Goal: Task Accomplishment & Management: Use online tool/utility

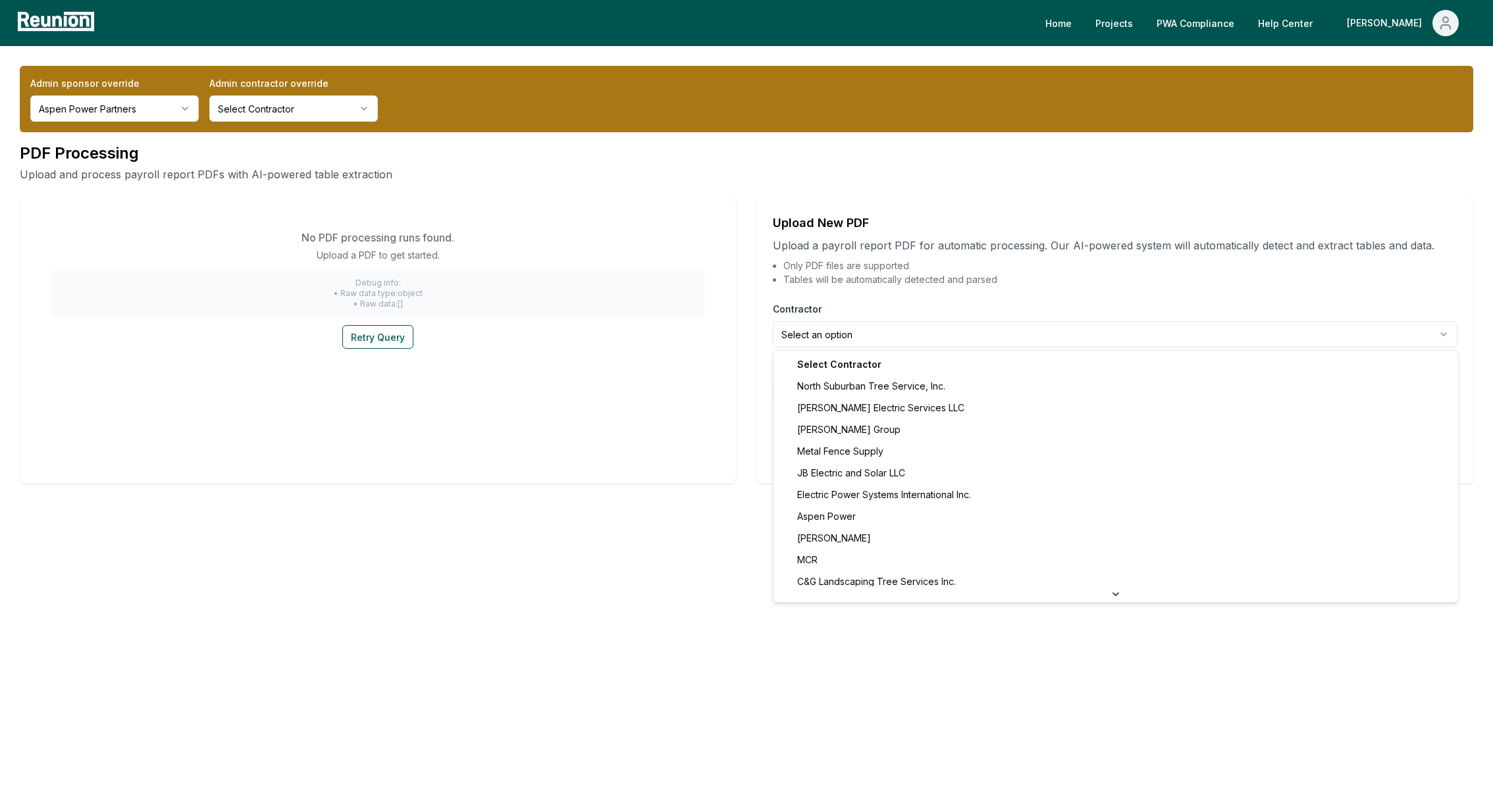
click at [816, 333] on html "**********" at bounding box center [746, 406] width 1493 height 812
select select "**********"
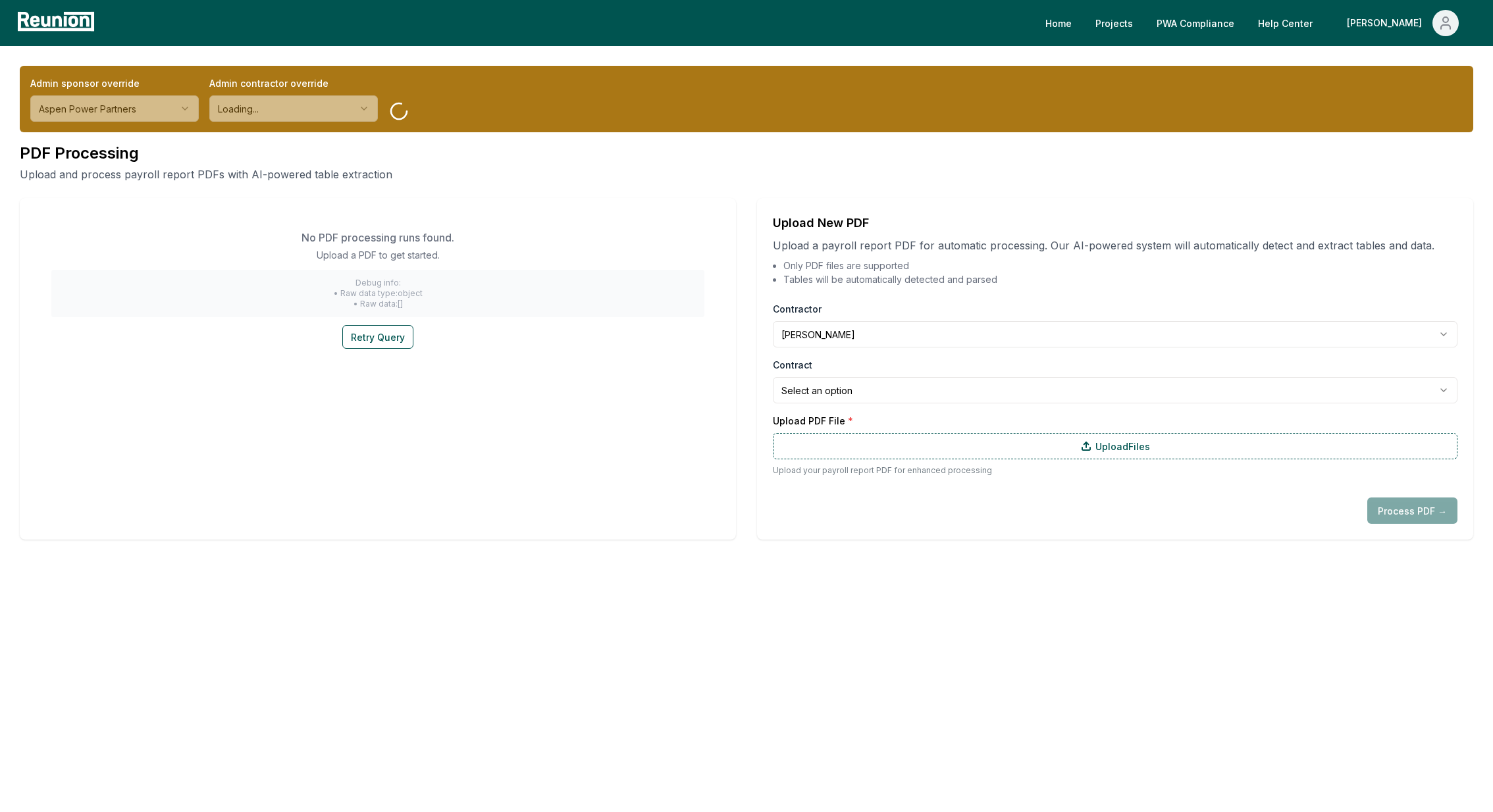
click at [820, 393] on html "**********" at bounding box center [746, 406] width 1493 height 812
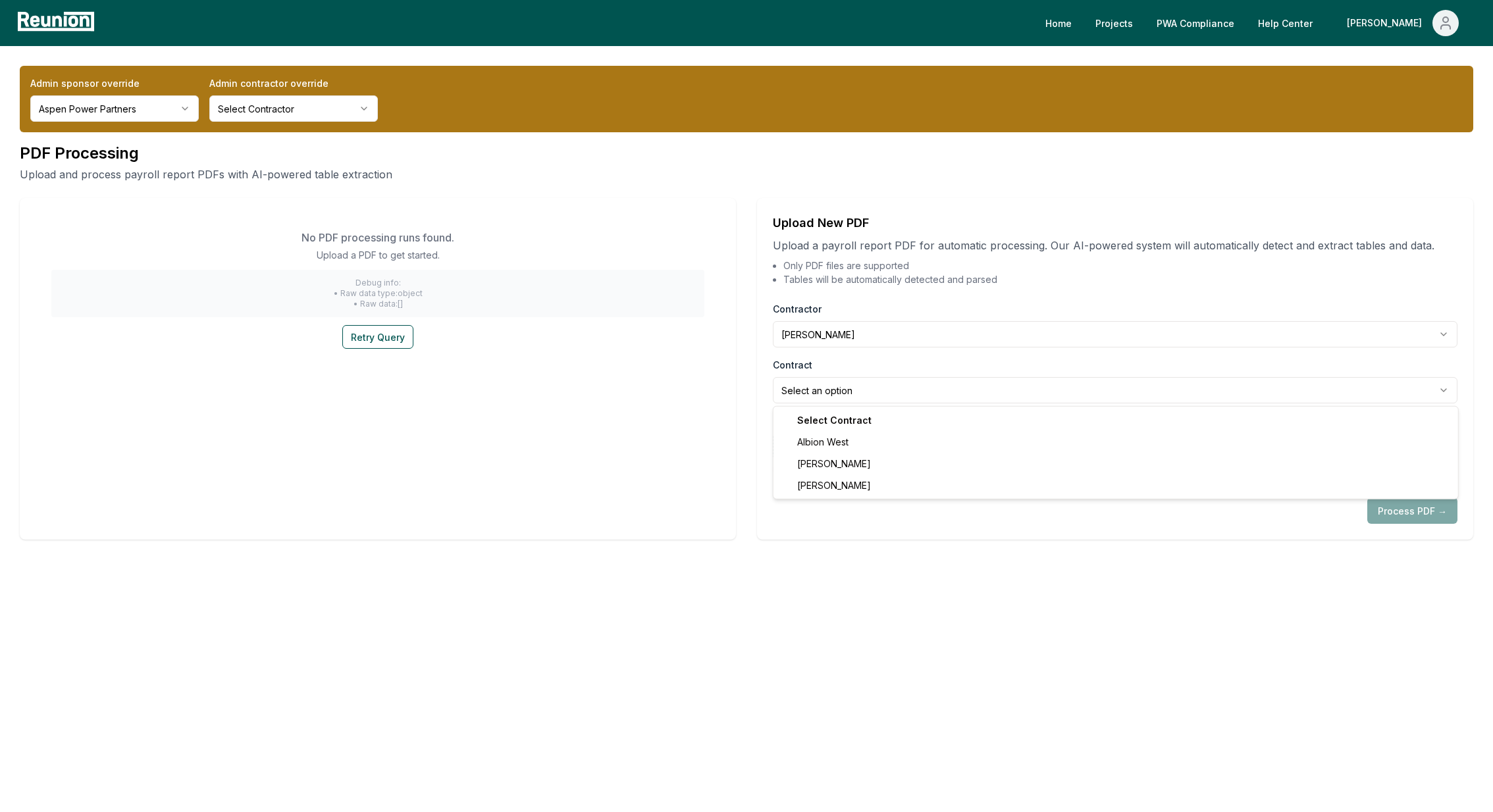
select select "**********"
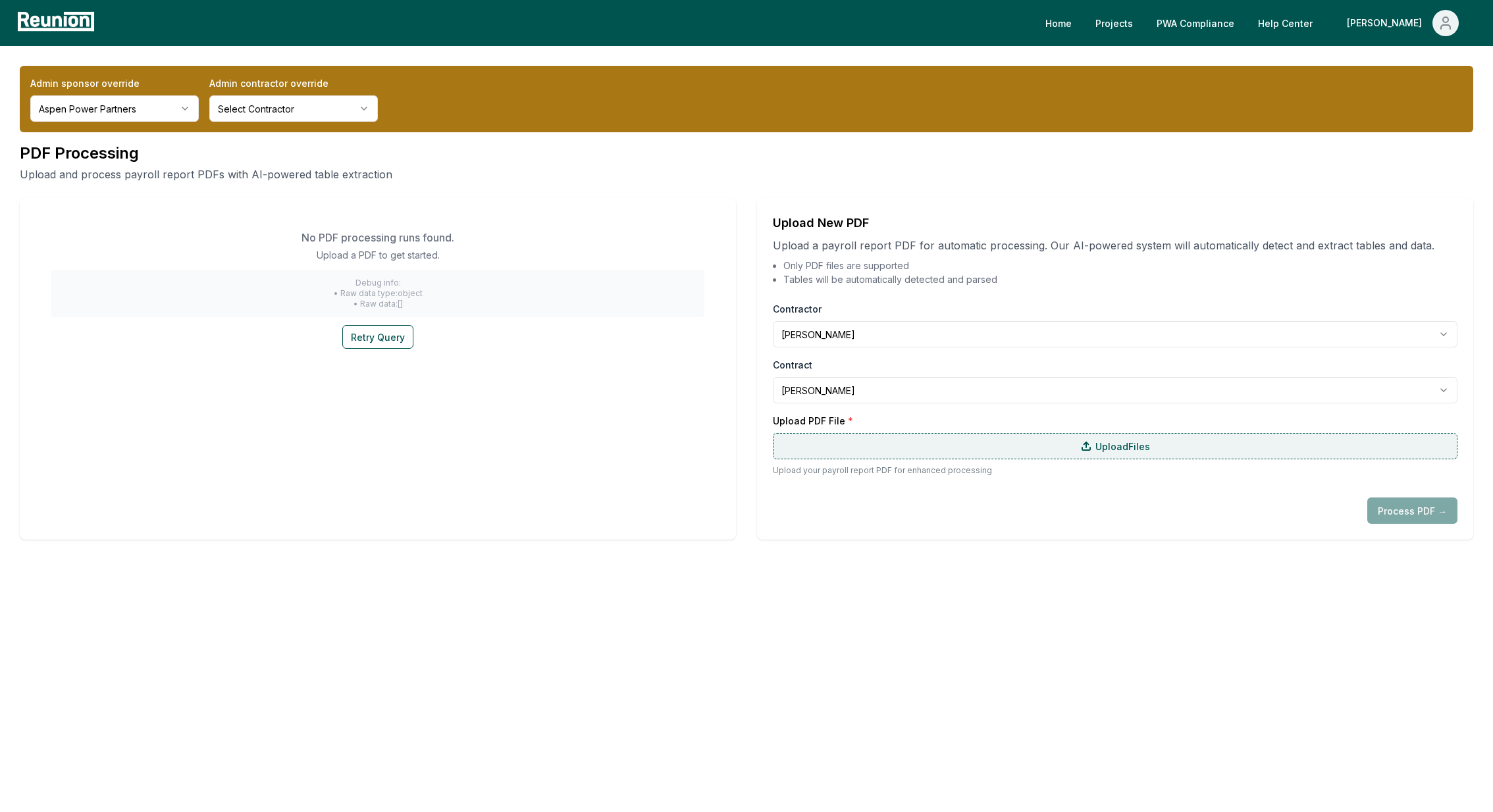
click at [886, 445] on label "Upload Files" at bounding box center [1115, 446] width 684 height 26
click at [0, 0] on input "Upload Files" at bounding box center [0, 0] width 0 height 0
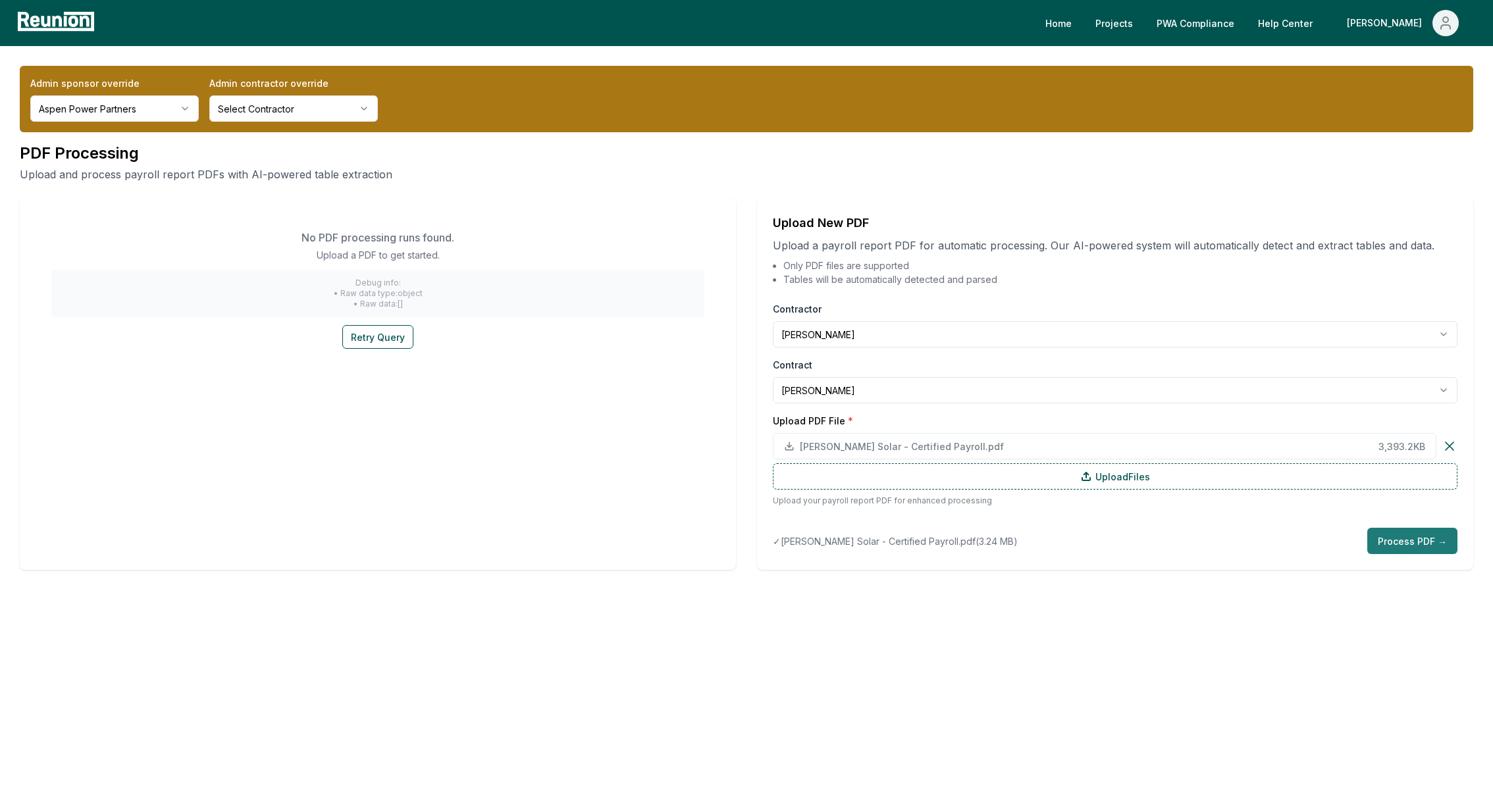
click at [1410, 549] on button "Process PDF →" at bounding box center [1412, 541] width 91 height 26
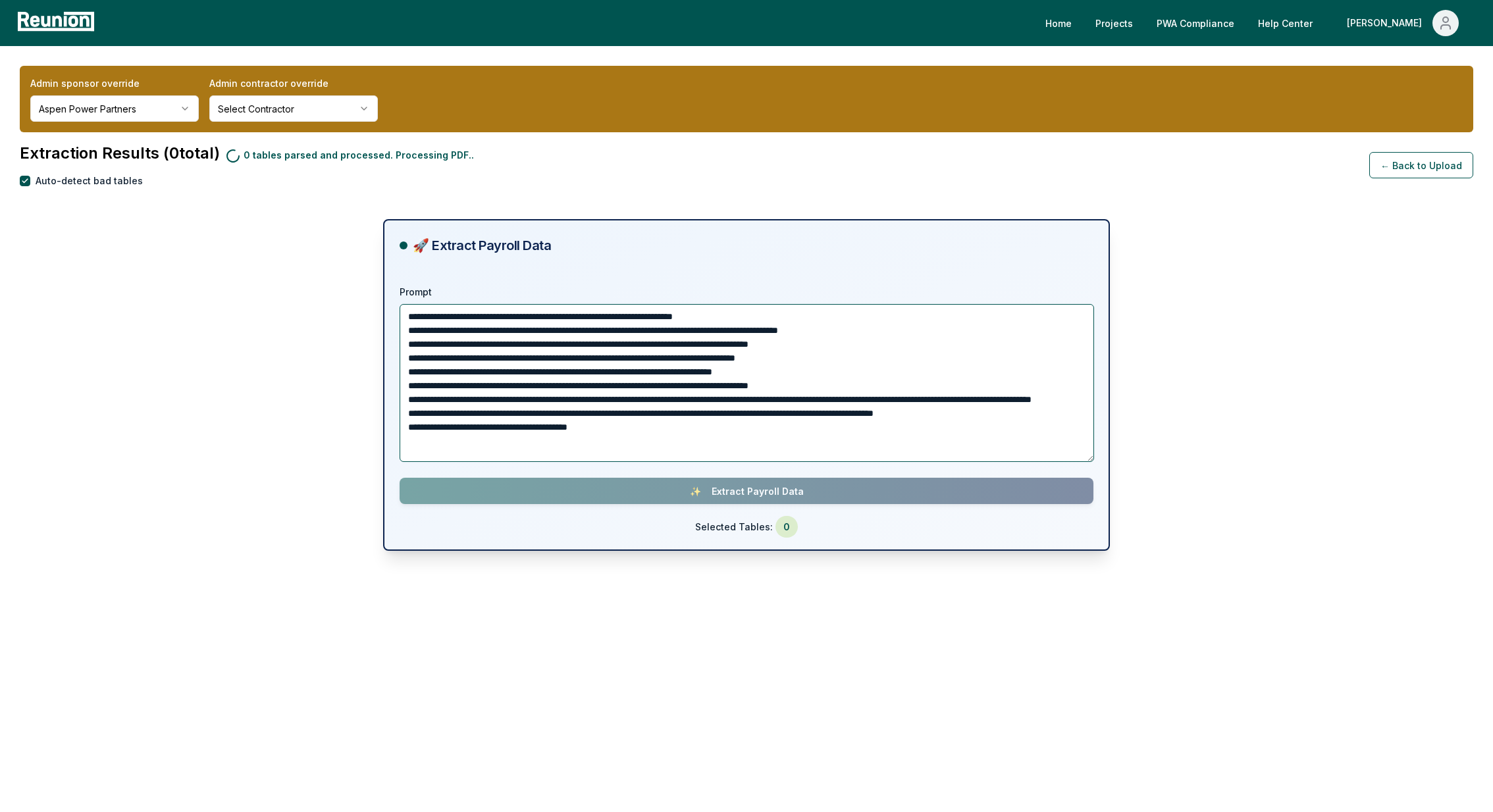
click at [689, 390] on textarea "**********" at bounding box center [747, 382] width 695 height 158
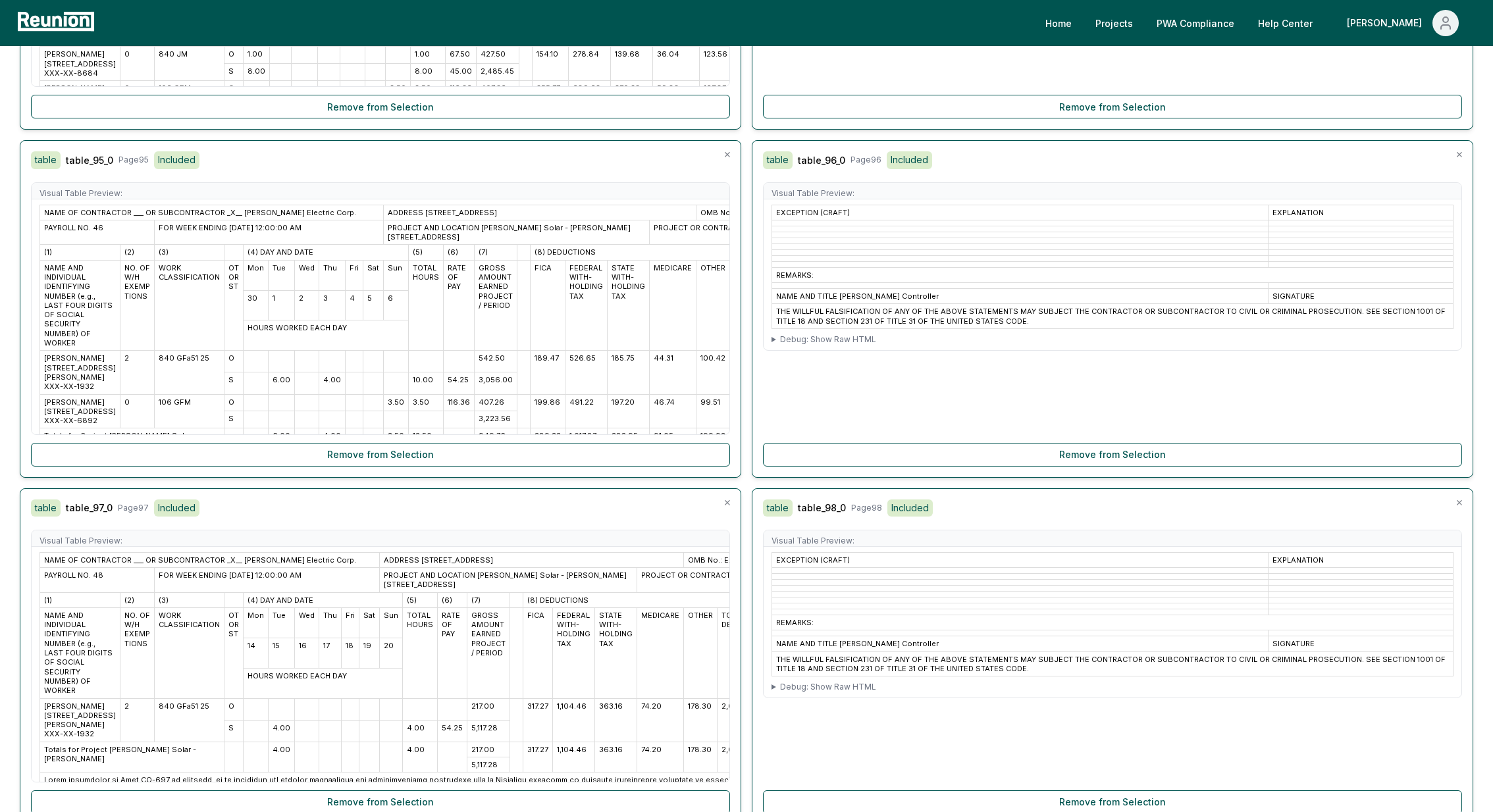
scroll to position [17190, 0]
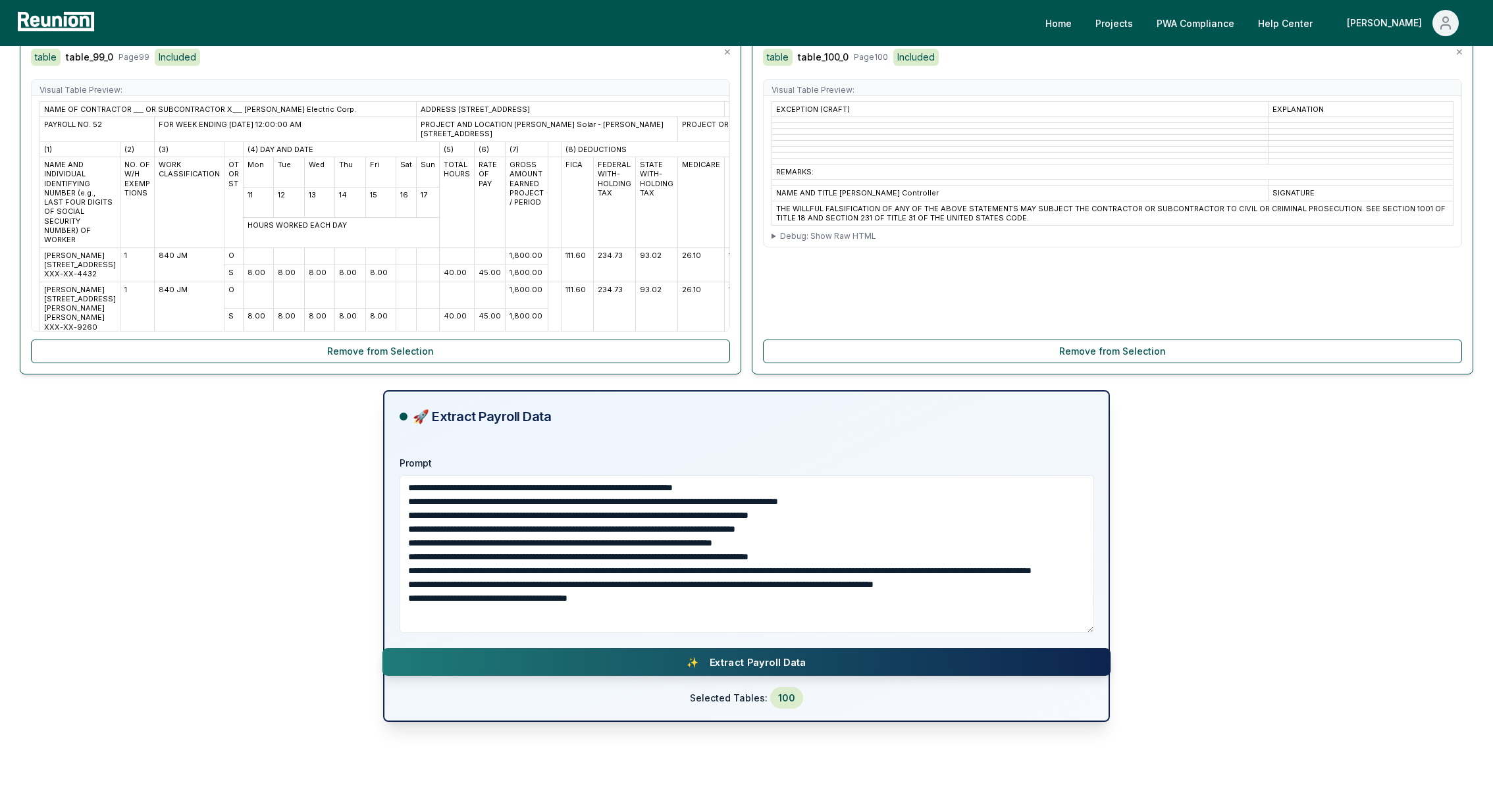
click at [795, 648] on button "✨ Extract Payroll Data" at bounding box center [747, 662] width 728 height 28
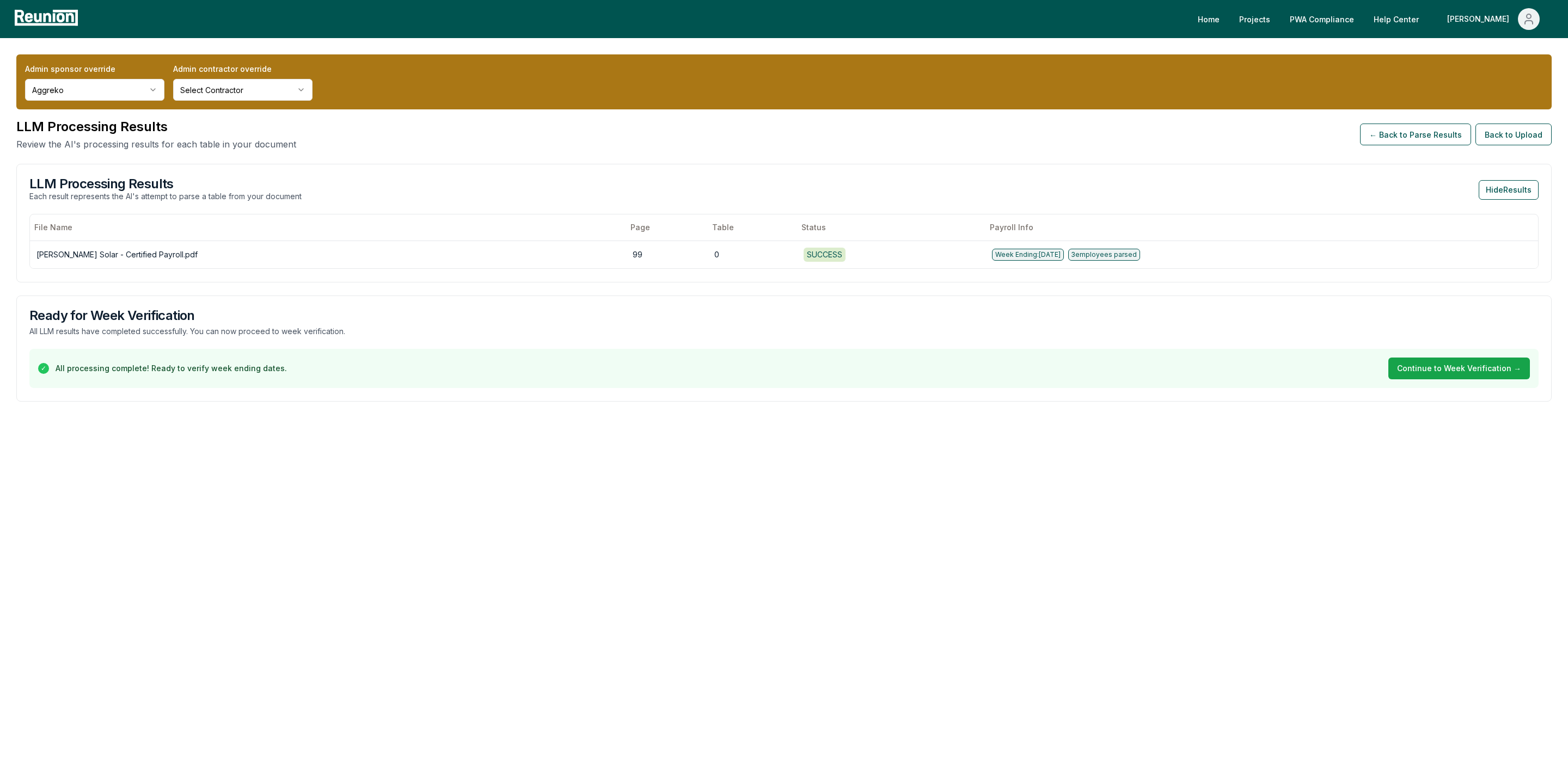
click at [76, 85] on html "Please visit us on your desktop We're working on making our marketplace mobile-…" at bounding box center [784, 391] width 1568 height 782
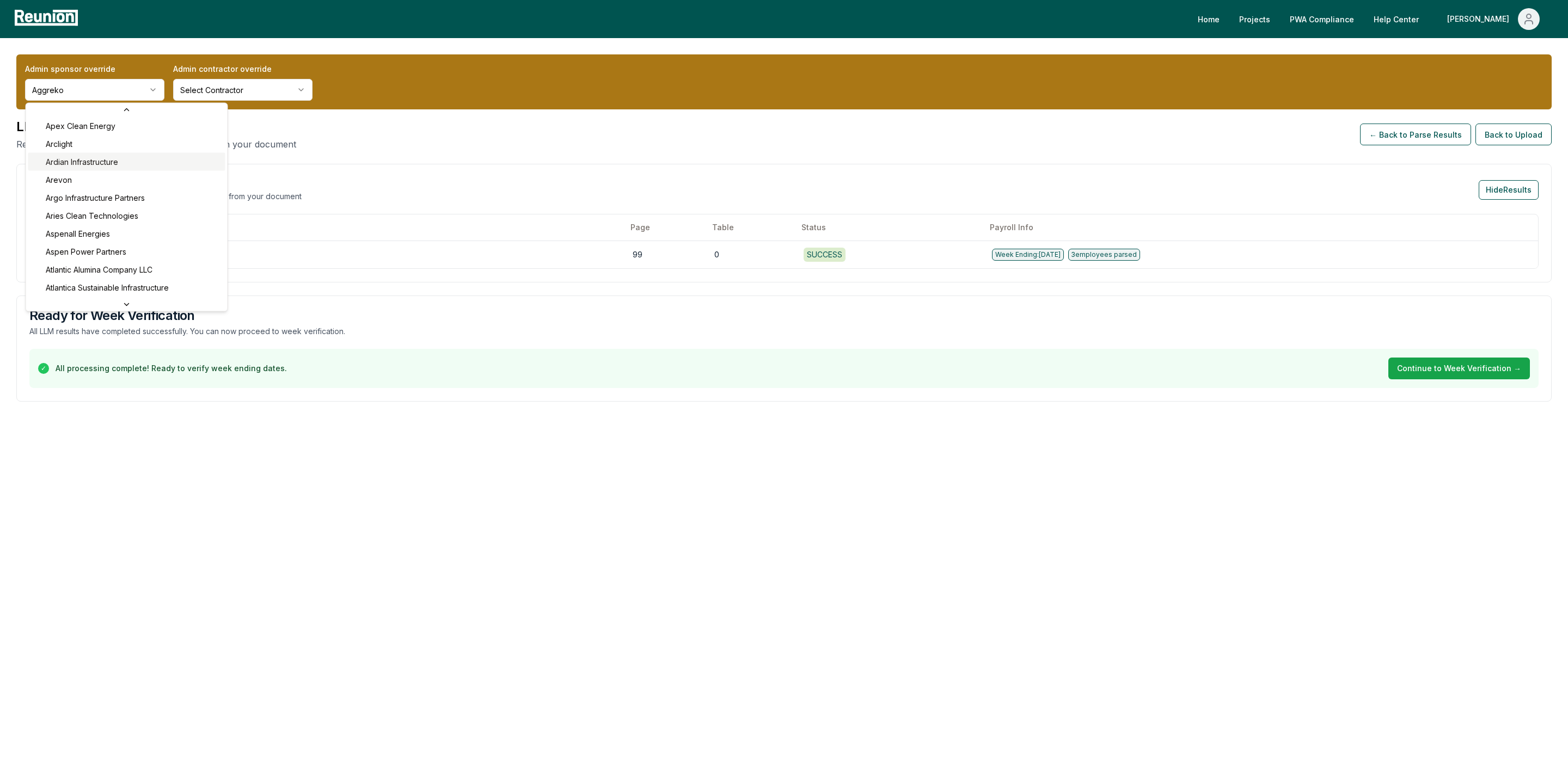
scroll to position [363, 0]
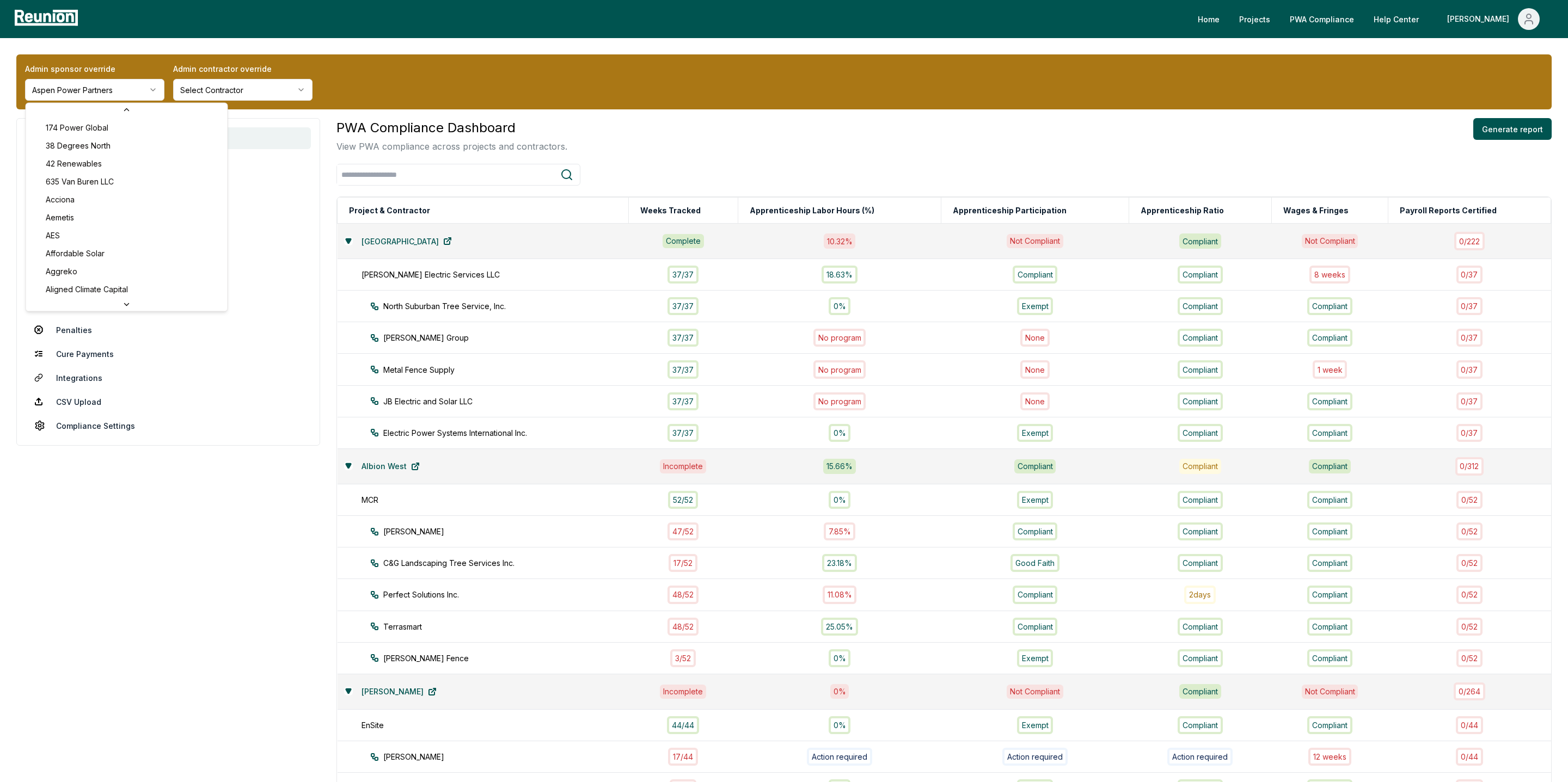
click at [82, 93] on html "Please visit us on your desktop We're working on making our marketplace mobile-…" at bounding box center [784, 714] width 1568 height 1430
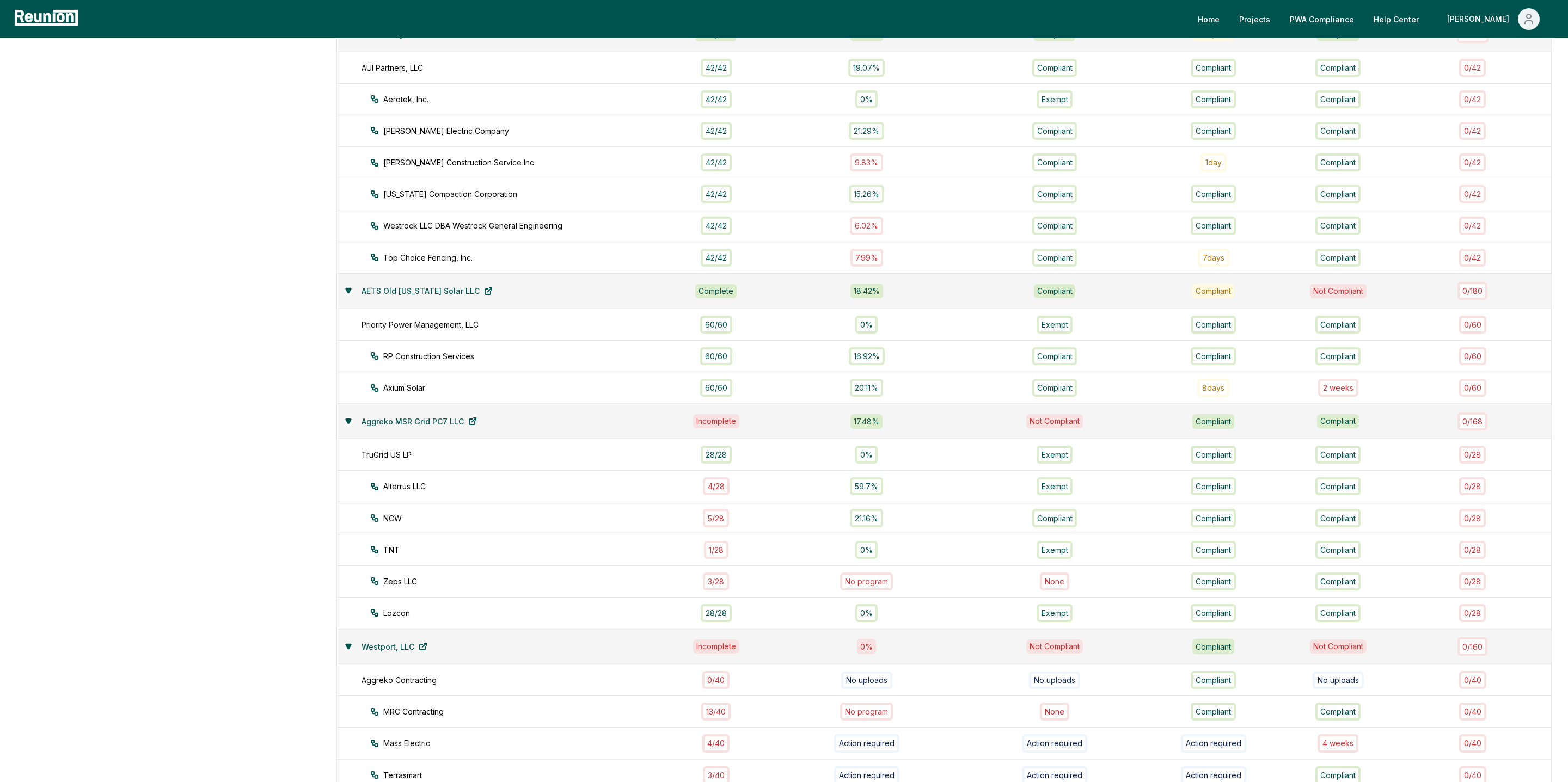
scroll to position [634, 0]
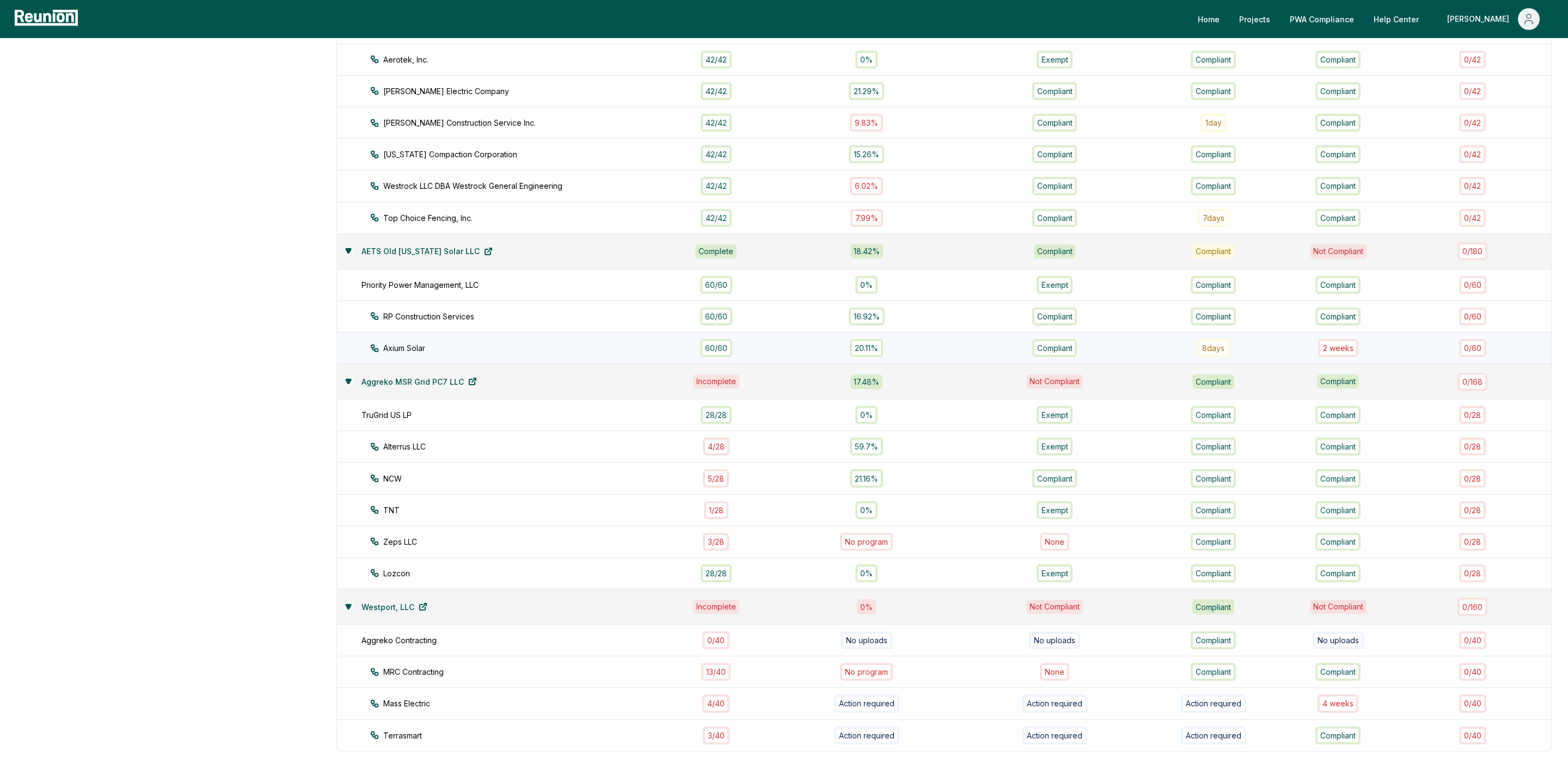
click at [722, 339] on div "60 / 60" at bounding box center [716, 348] width 32 height 18
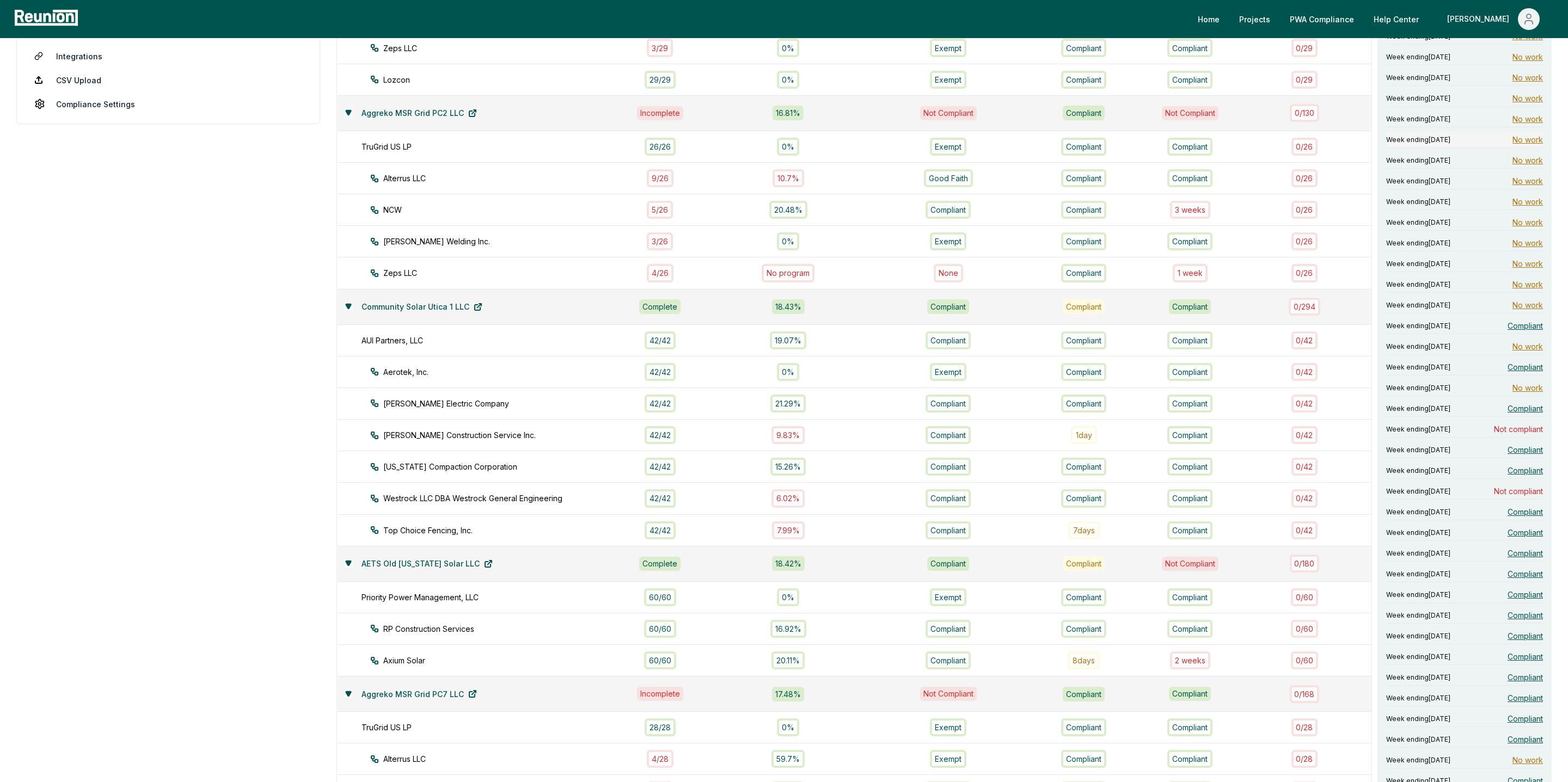
scroll to position [486, 0]
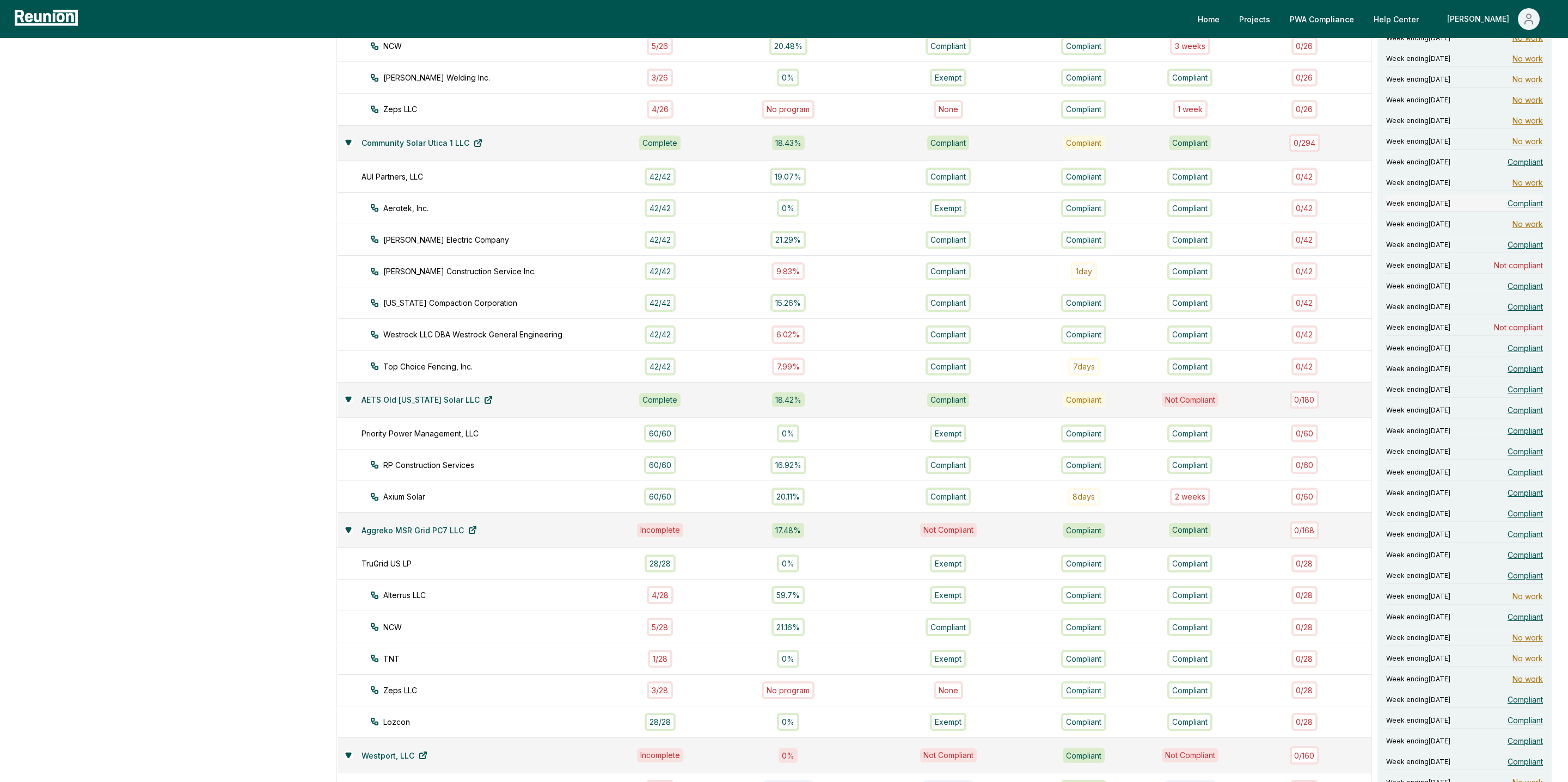
click at [1524, 198] on span "Compliant" at bounding box center [1525, 203] width 35 height 12
click at [1526, 198] on span "Compliant" at bounding box center [1525, 203] width 35 height 12
click at [1534, 198] on span "Compliant" at bounding box center [1525, 203] width 35 height 12
click at [1531, 156] on span "Compliant" at bounding box center [1525, 162] width 35 height 12
click at [1530, 156] on span "Compliant" at bounding box center [1525, 162] width 35 height 12
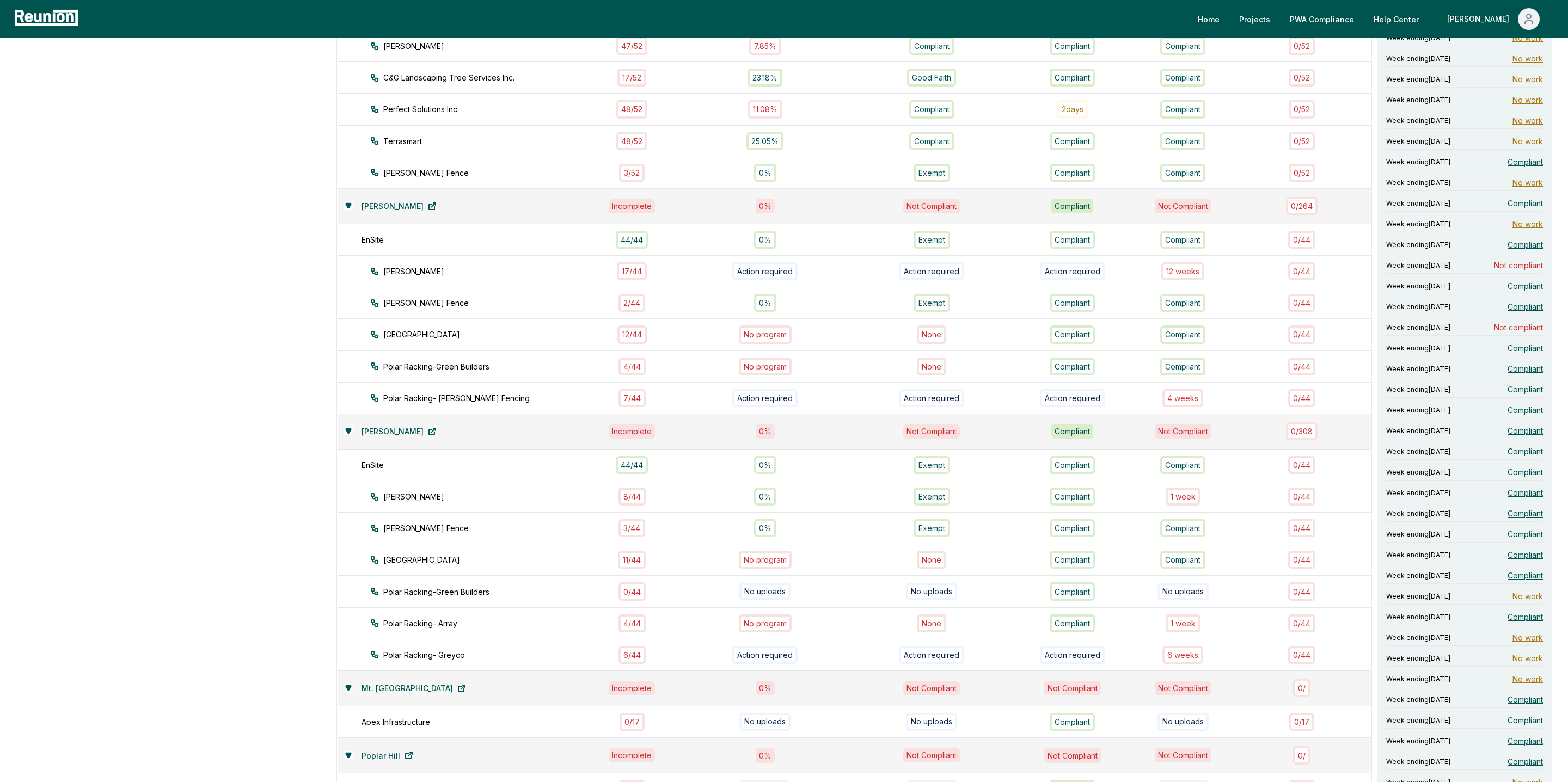
scroll to position [0, 0]
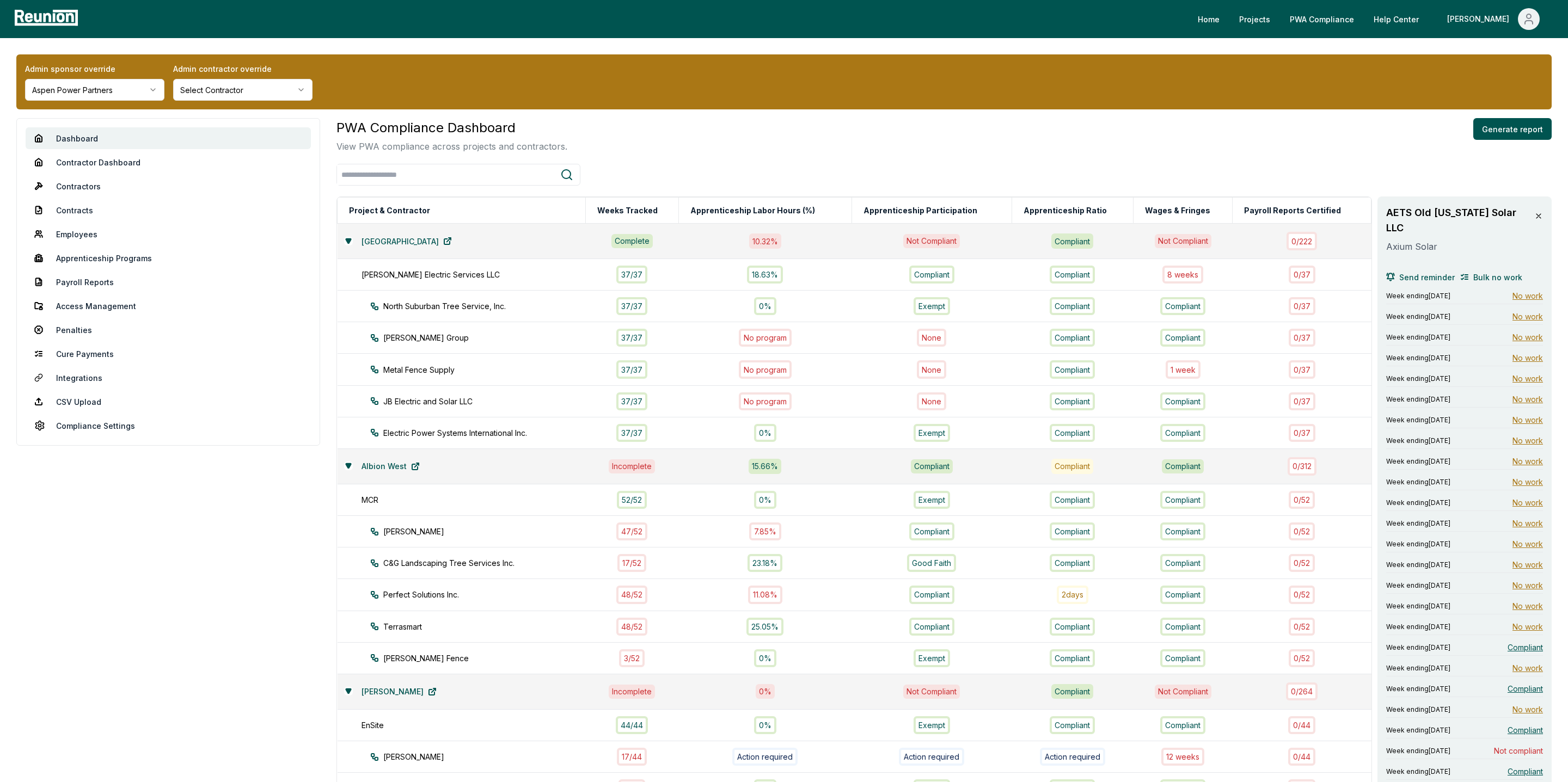
click at [82, 101] on div "Admin sponsor override Aspen Power Partners Admin contractor override Select Co…" at bounding box center [784, 82] width 1535 height 55
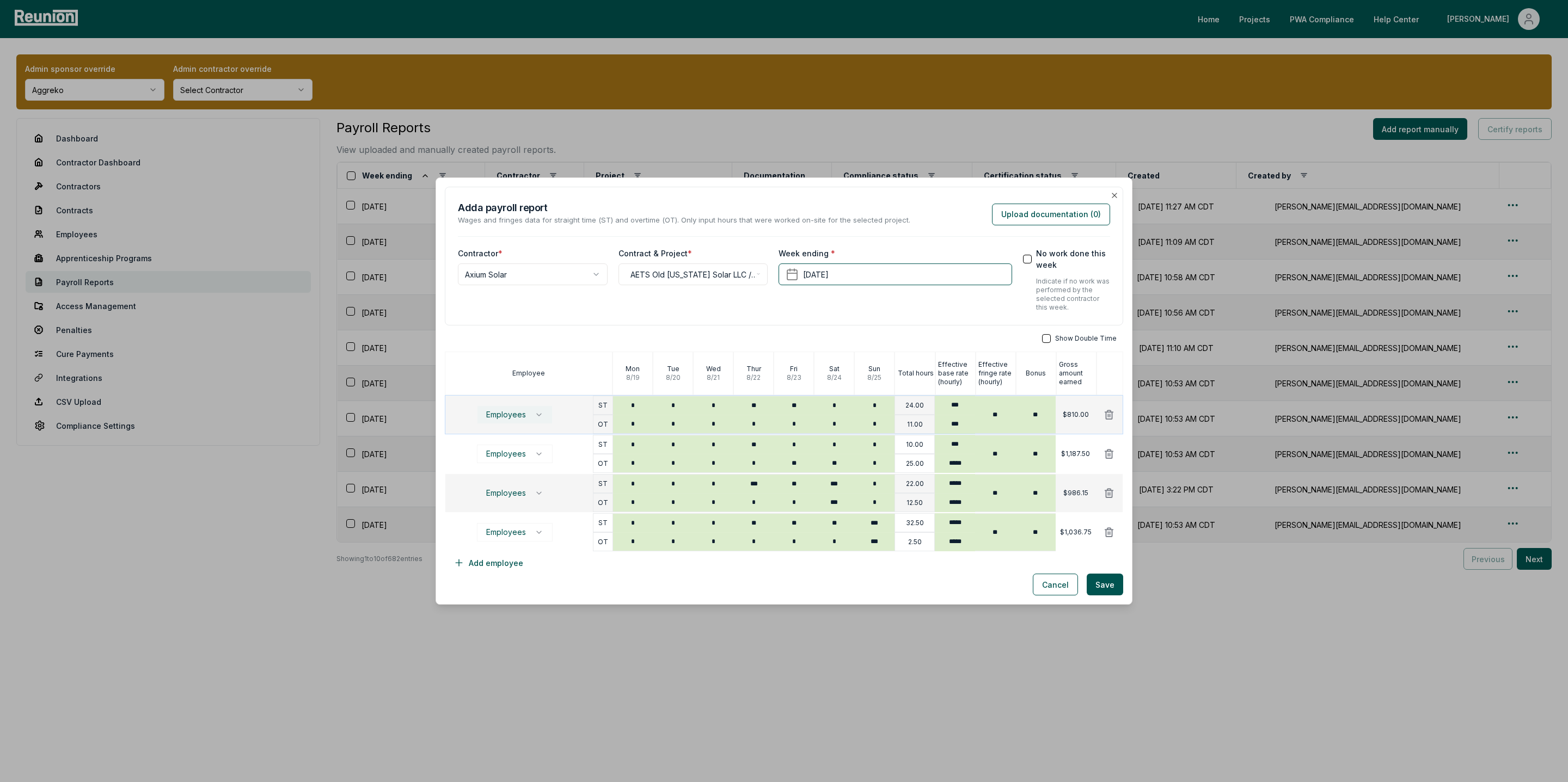
click at [528, 417] on button "Employees" at bounding box center [515, 414] width 75 height 18
click at [519, 333] on div "**********" at bounding box center [784, 380] width 678 height 388
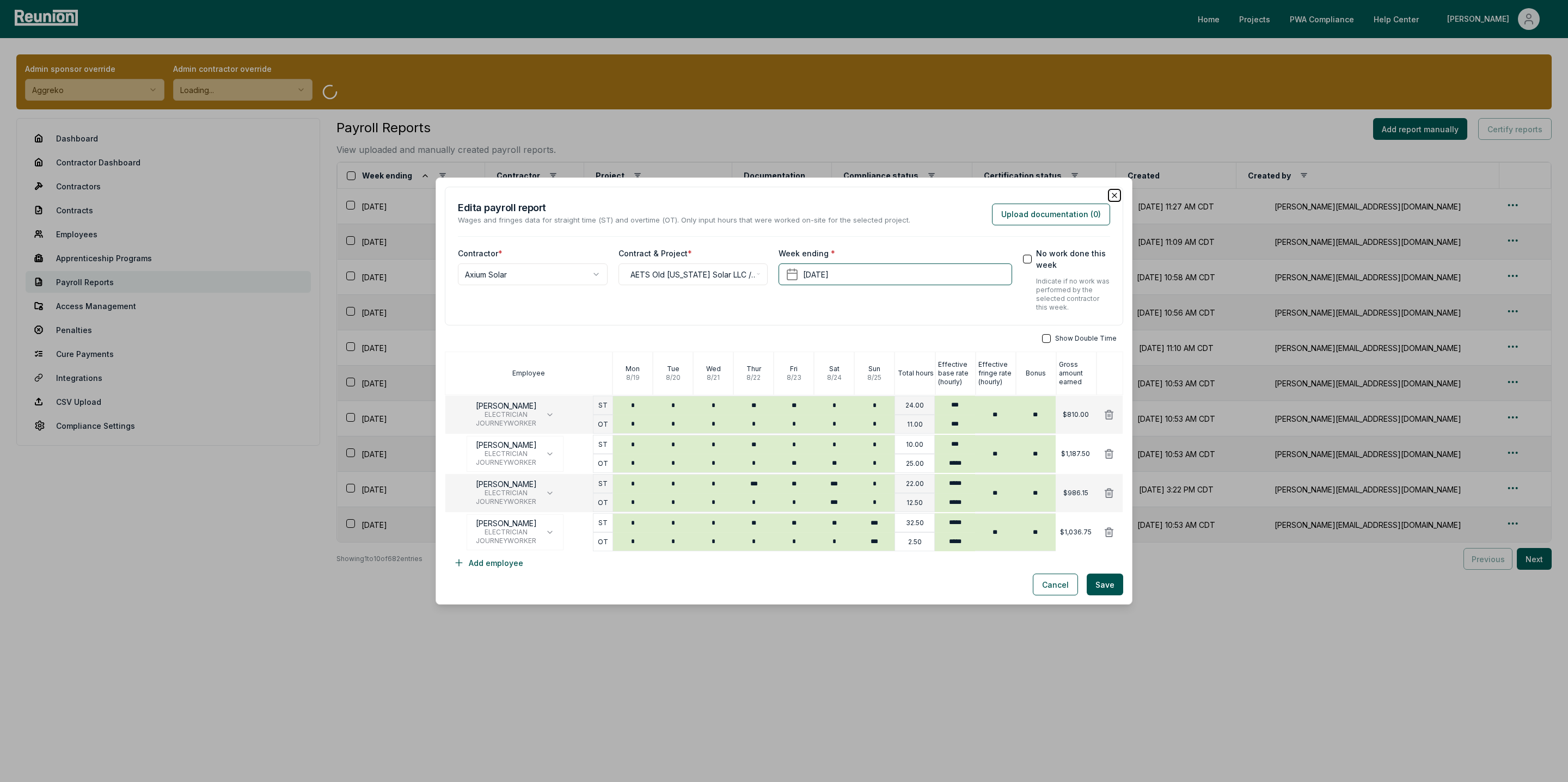
click at [1110, 192] on icon "button" at bounding box center [1115, 195] width 9 height 9
click at [1115, 195] on icon "button" at bounding box center [1115, 195] width 9 height 9
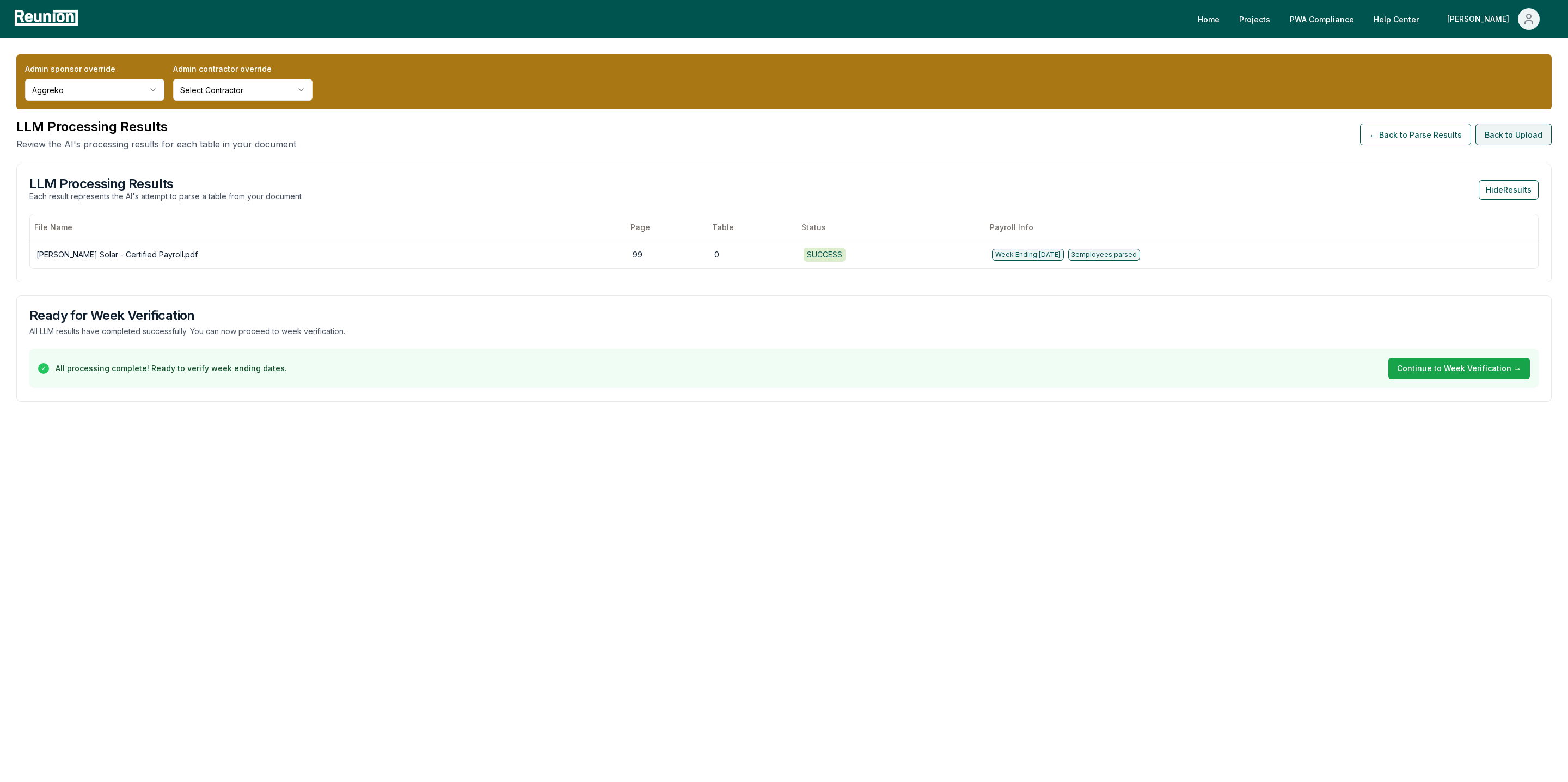
click at [1514, 134] on button "Back to Upload" at bounding box center [1513, 134] width 76 height 22
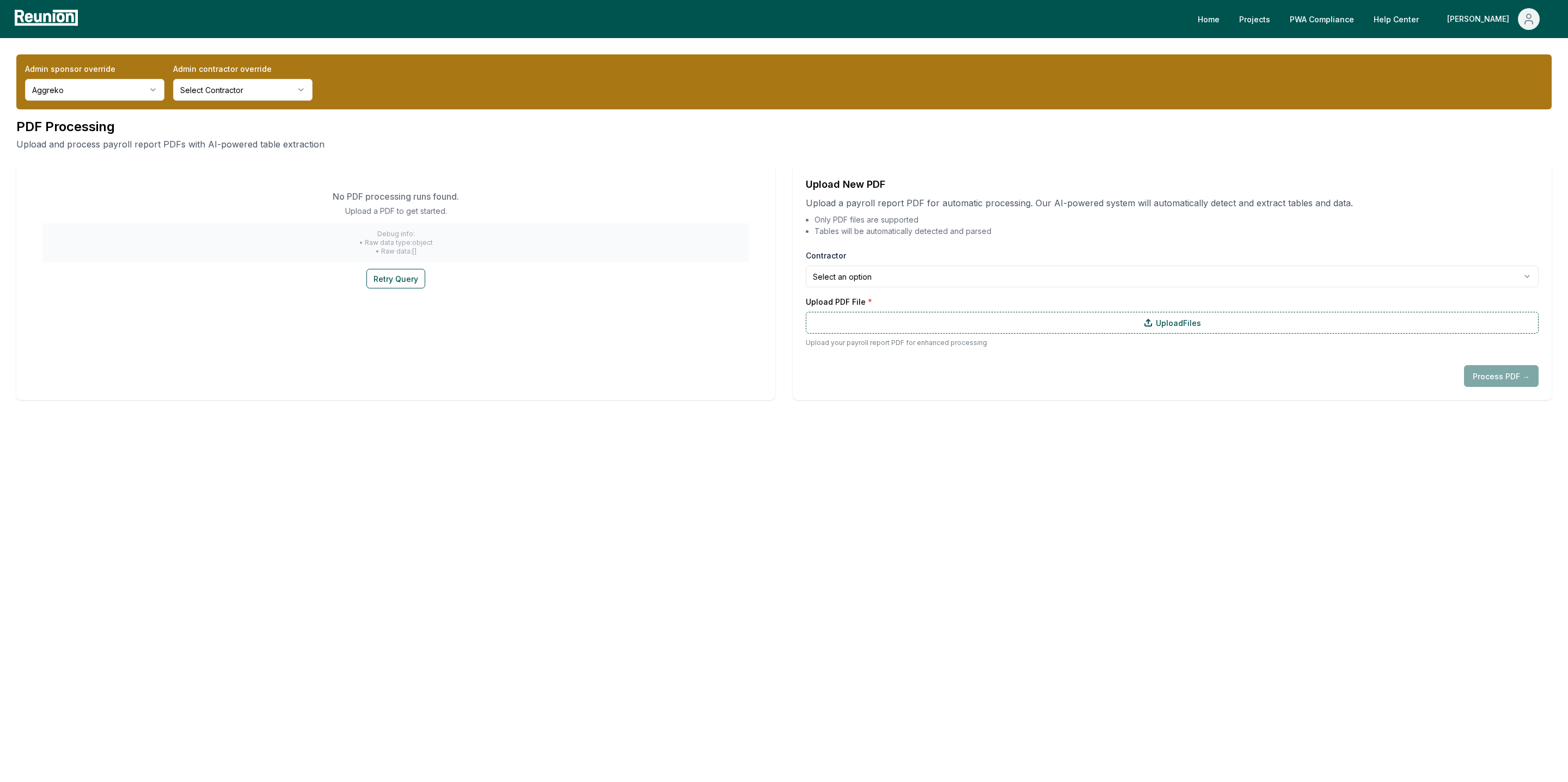
click at [1122, 281] on html "**********" at bounding box center [784, 391] width 1568 height 782
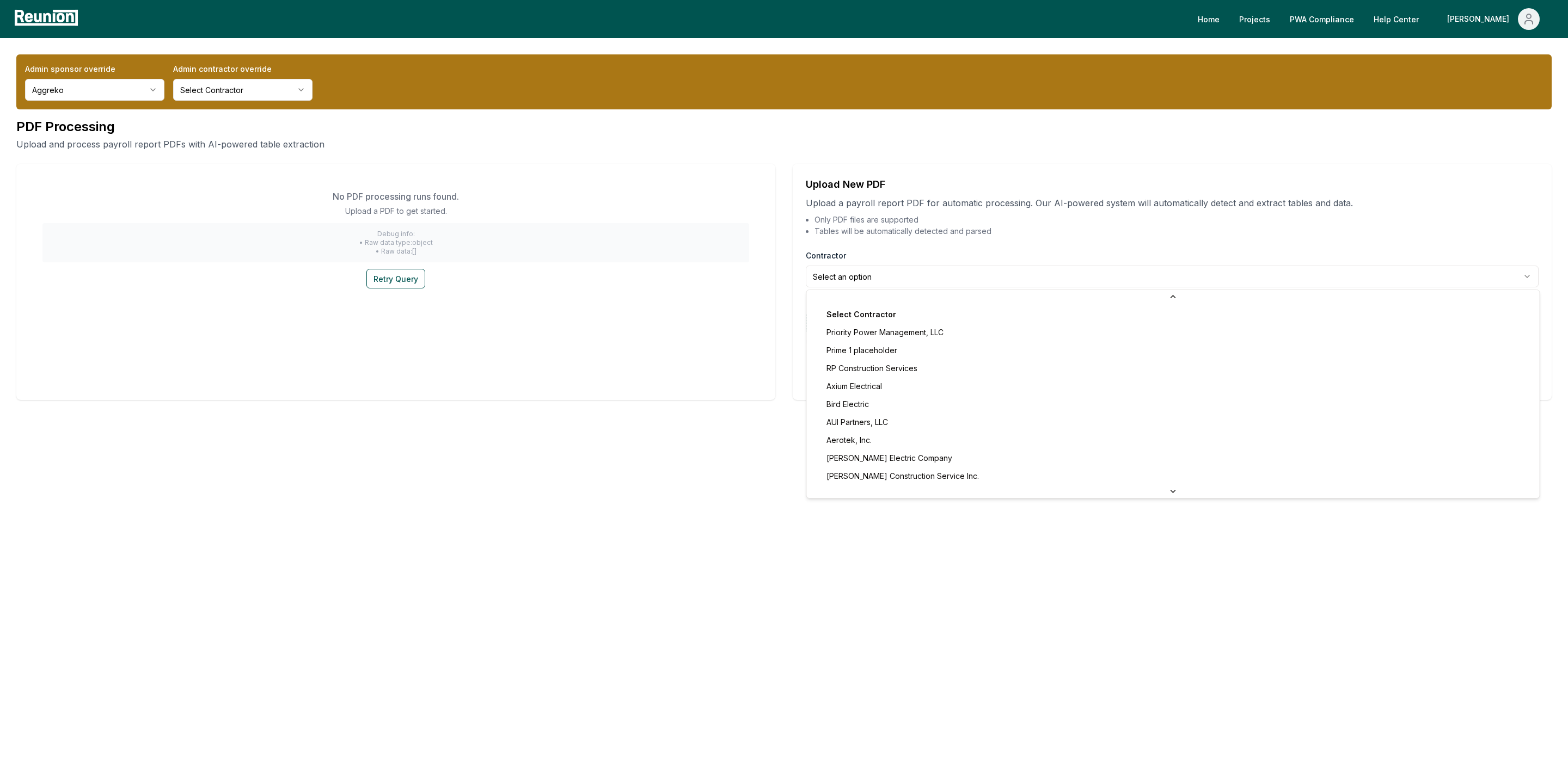
scroll to position [276, 0]
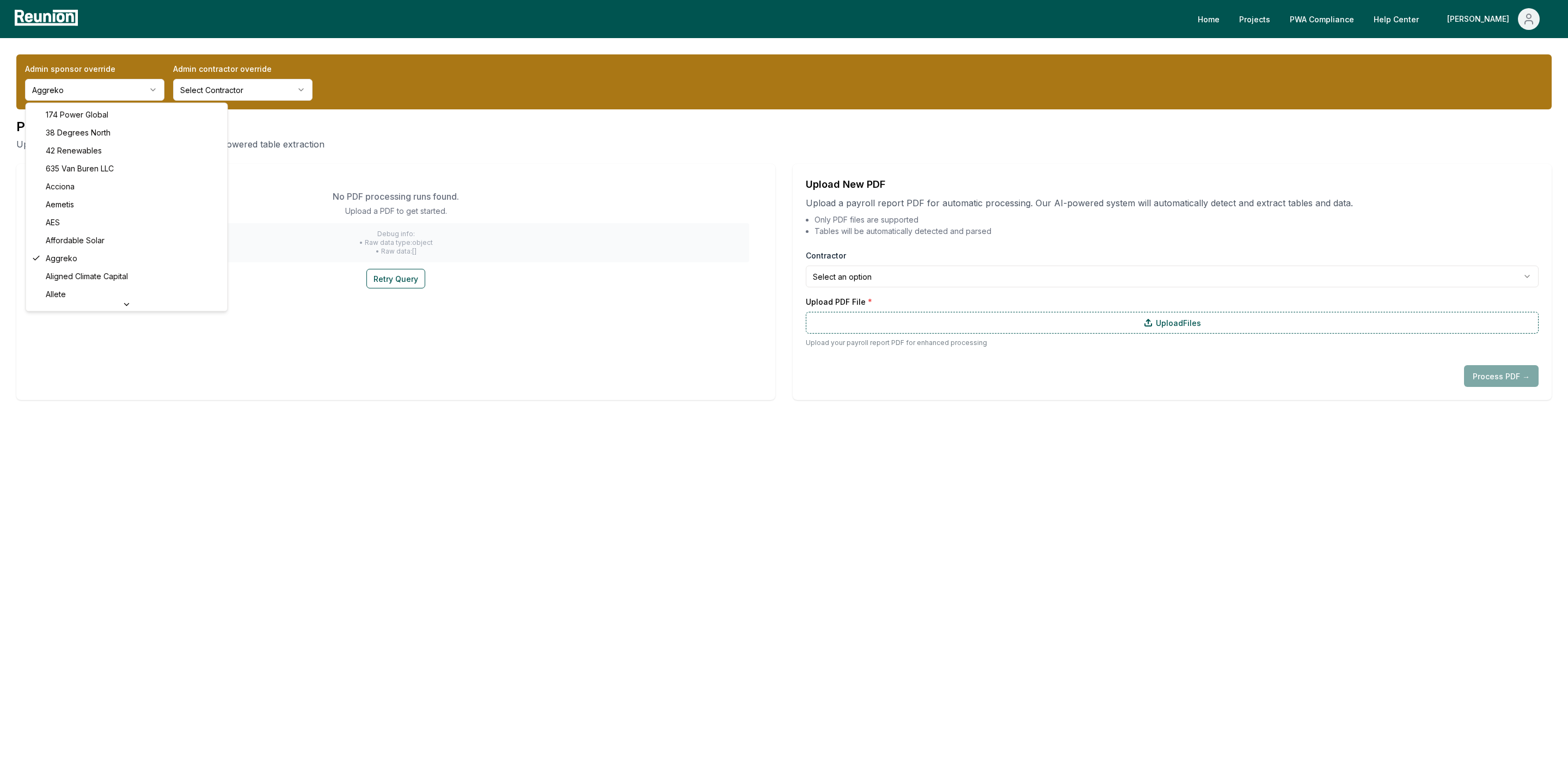
click at [71, 79] on html "**********" at bounding box center [784, 391] width 1568 height 782
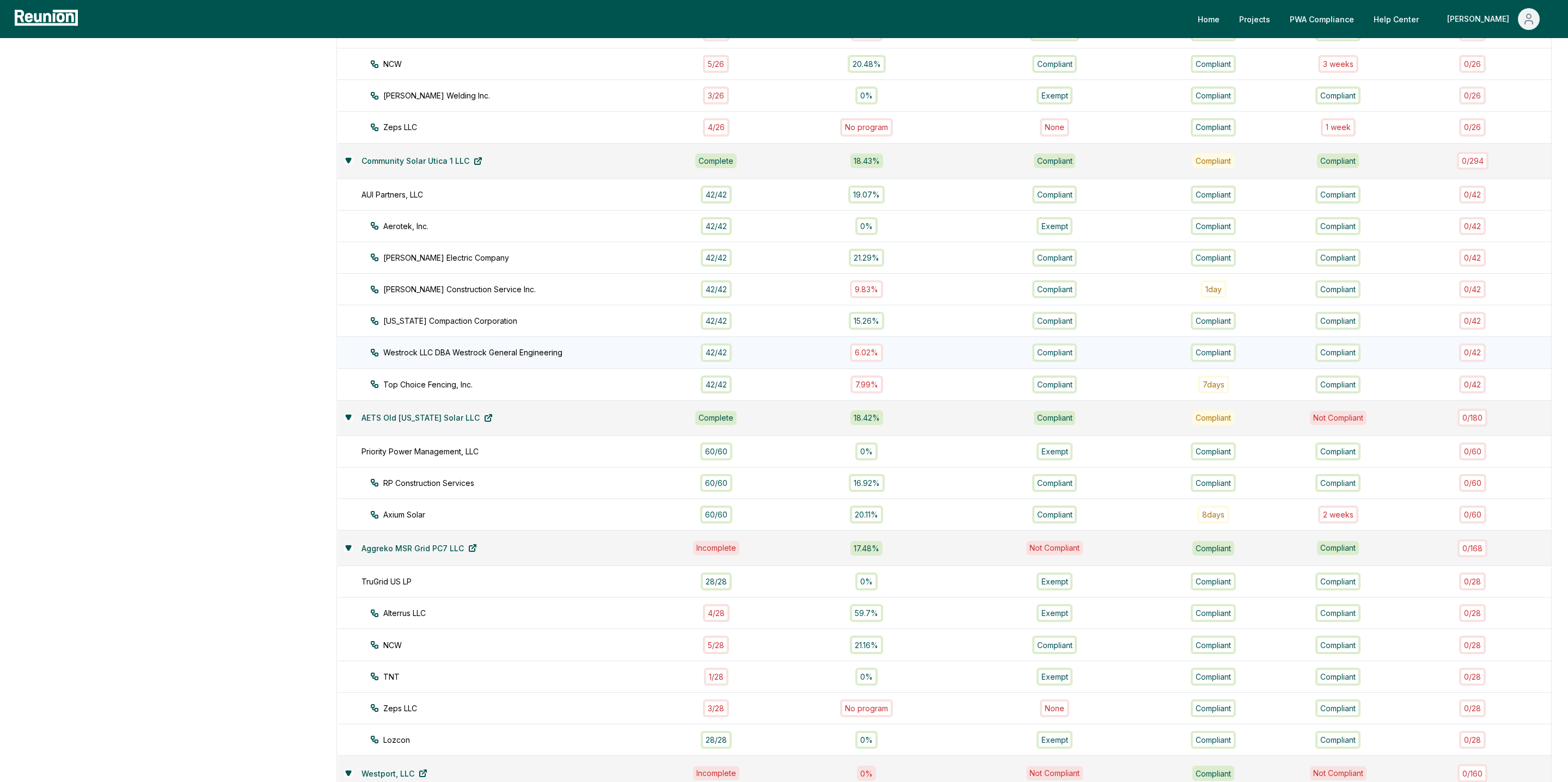
scroll to position [467, 0]
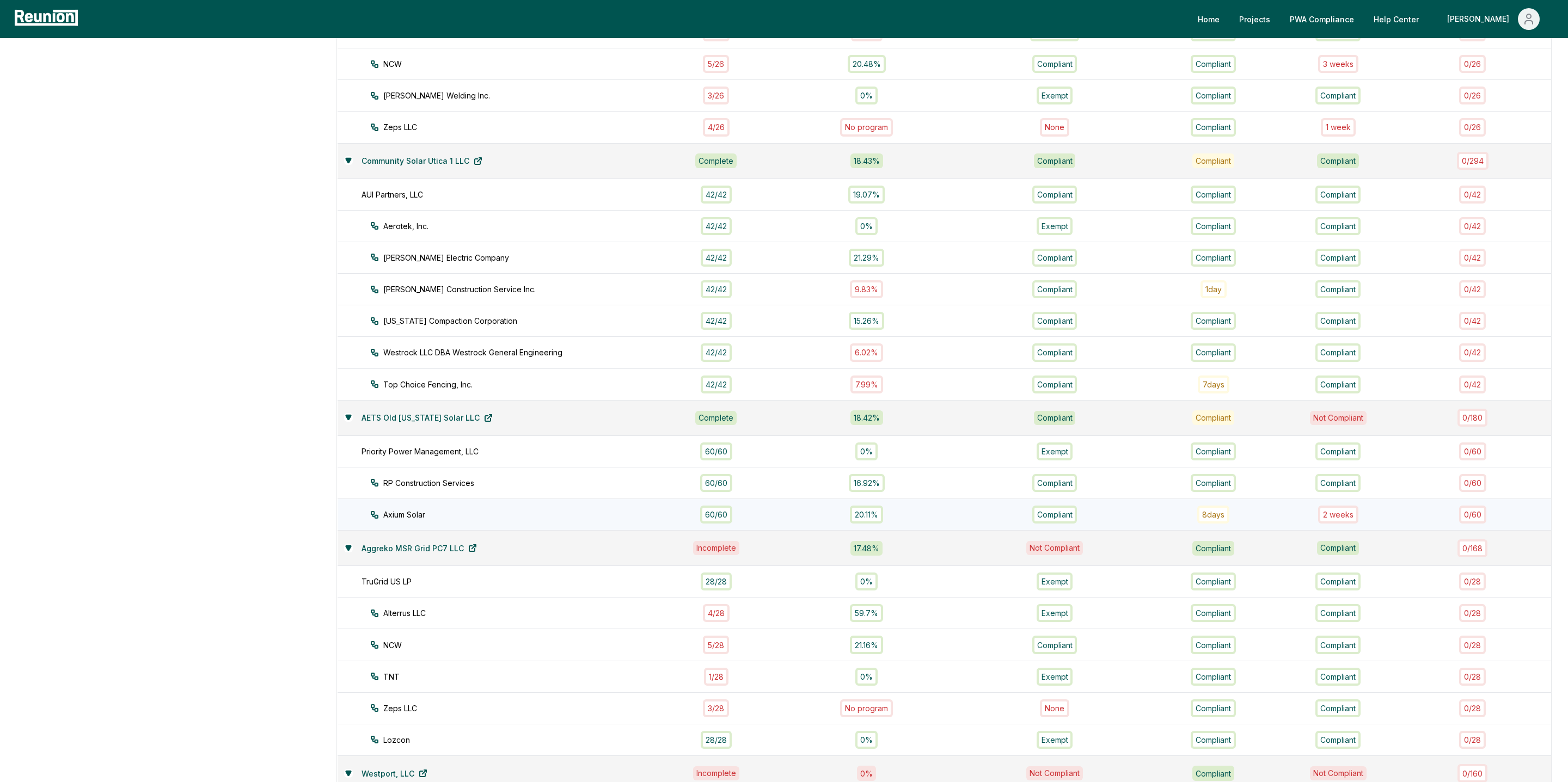
click at [730, 506] on div "60 / 60" at bounding box center [716, 515] width 32 height 18
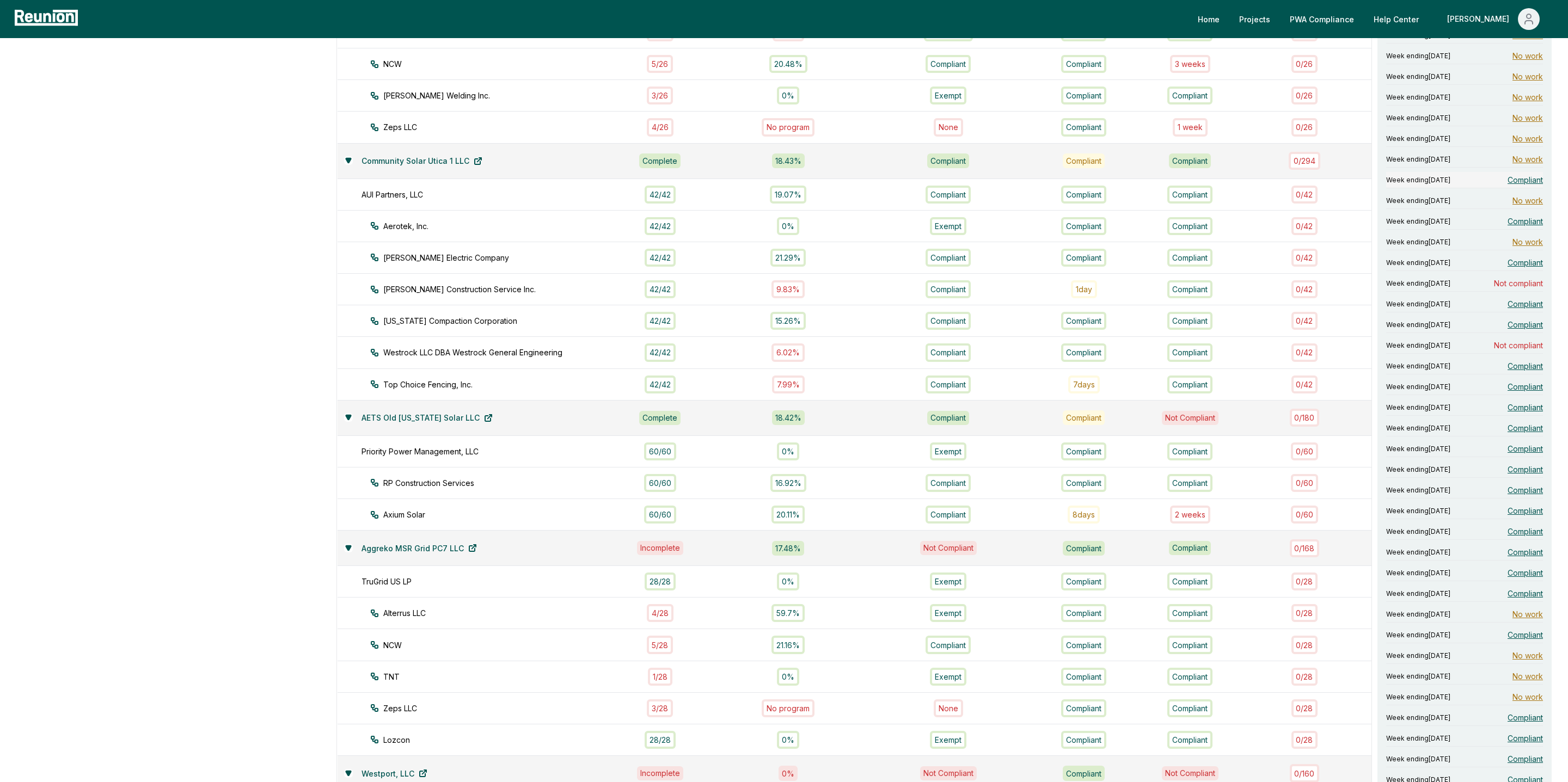
click at [1525, 174] on span "Compliant" at bounding box center [1525, 180] width 35 height 12
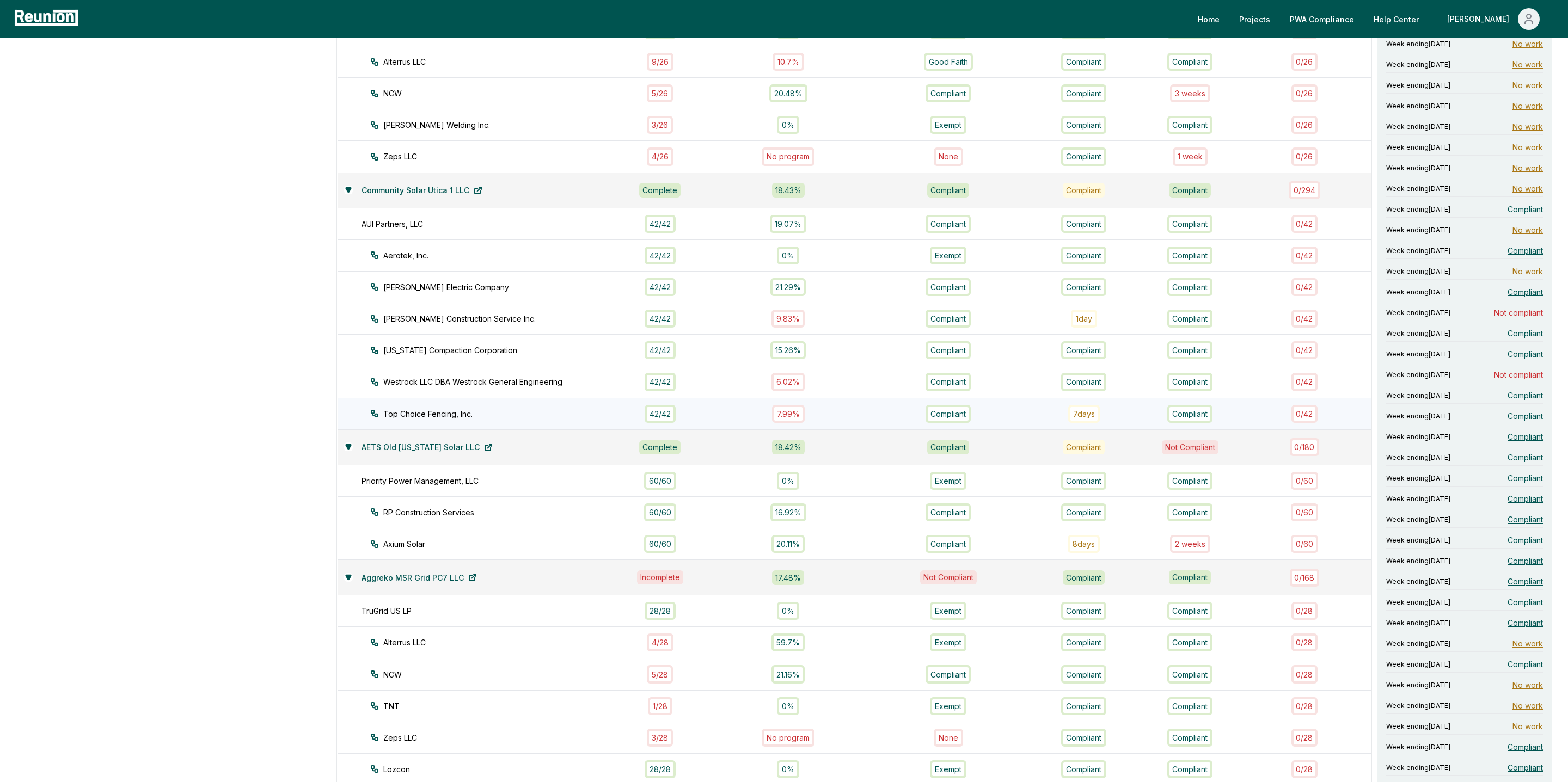
scroll to position [446, 0]
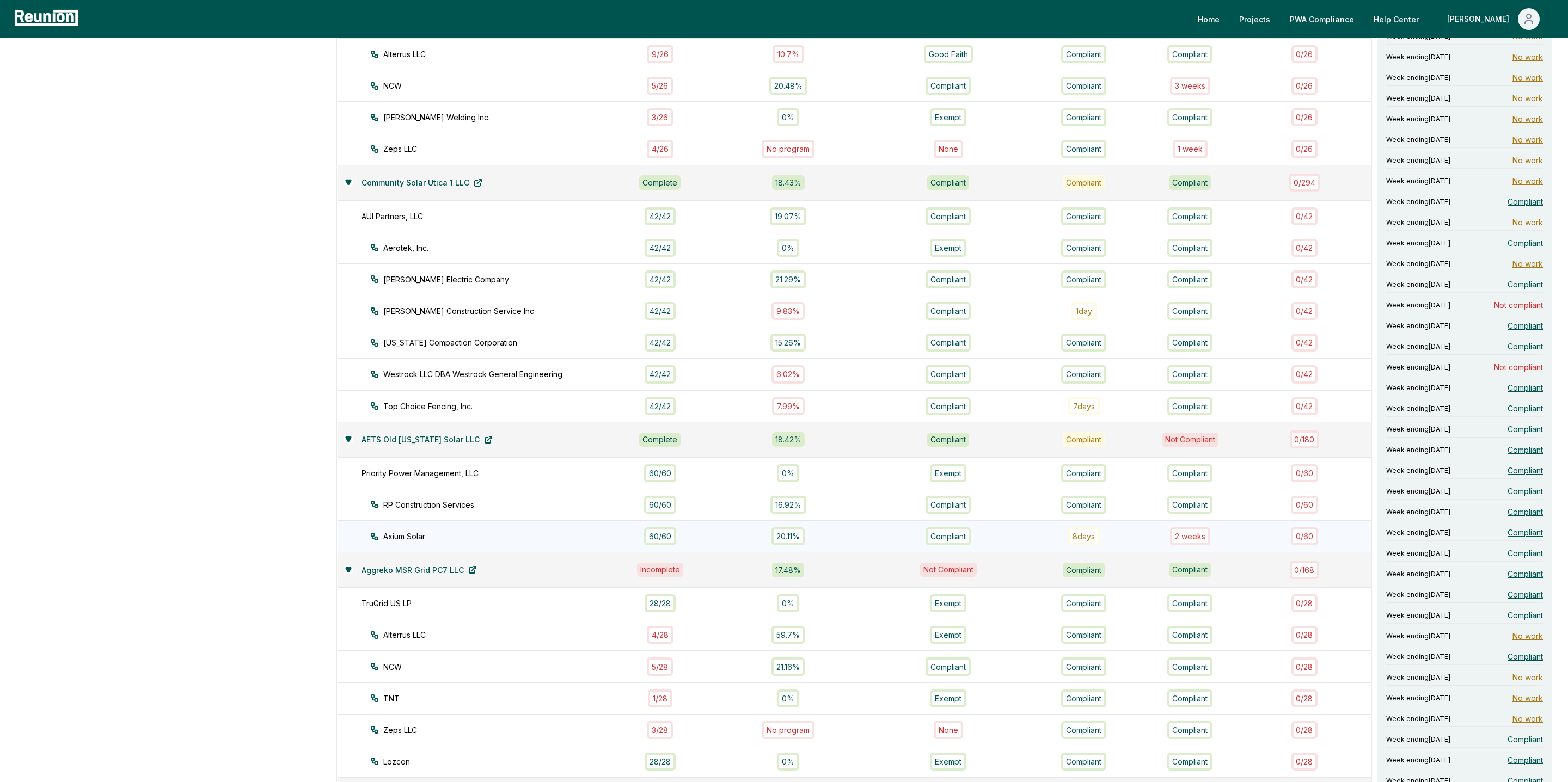
click at [664, 528] on div "60 / 60" at bounding box center [660, 537] width 32 height 18
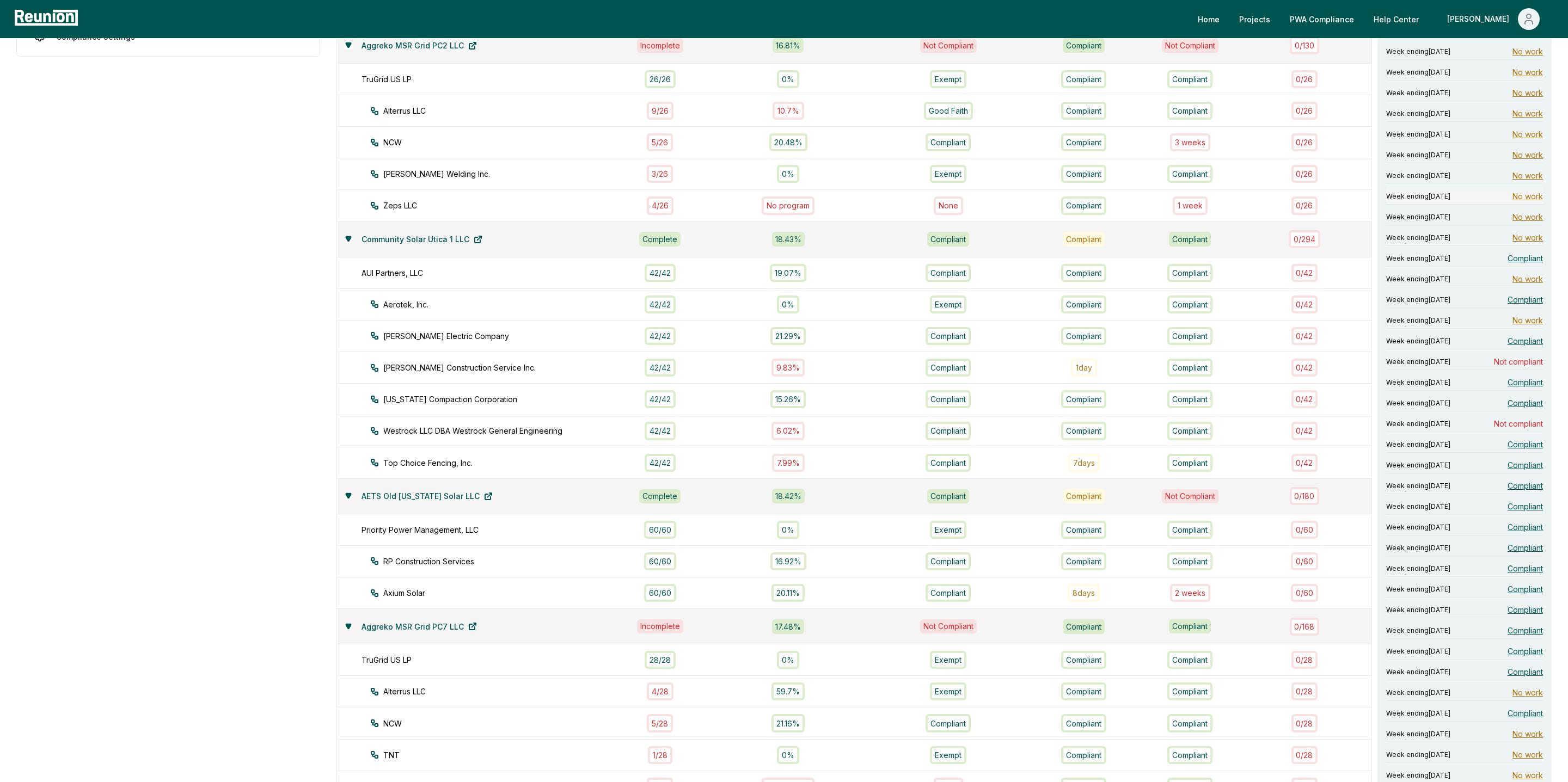
scroll to position [391, 0]
click at [1530, 292] on span "Compliant" at bounding box center [1525, 298] width 35 height 12
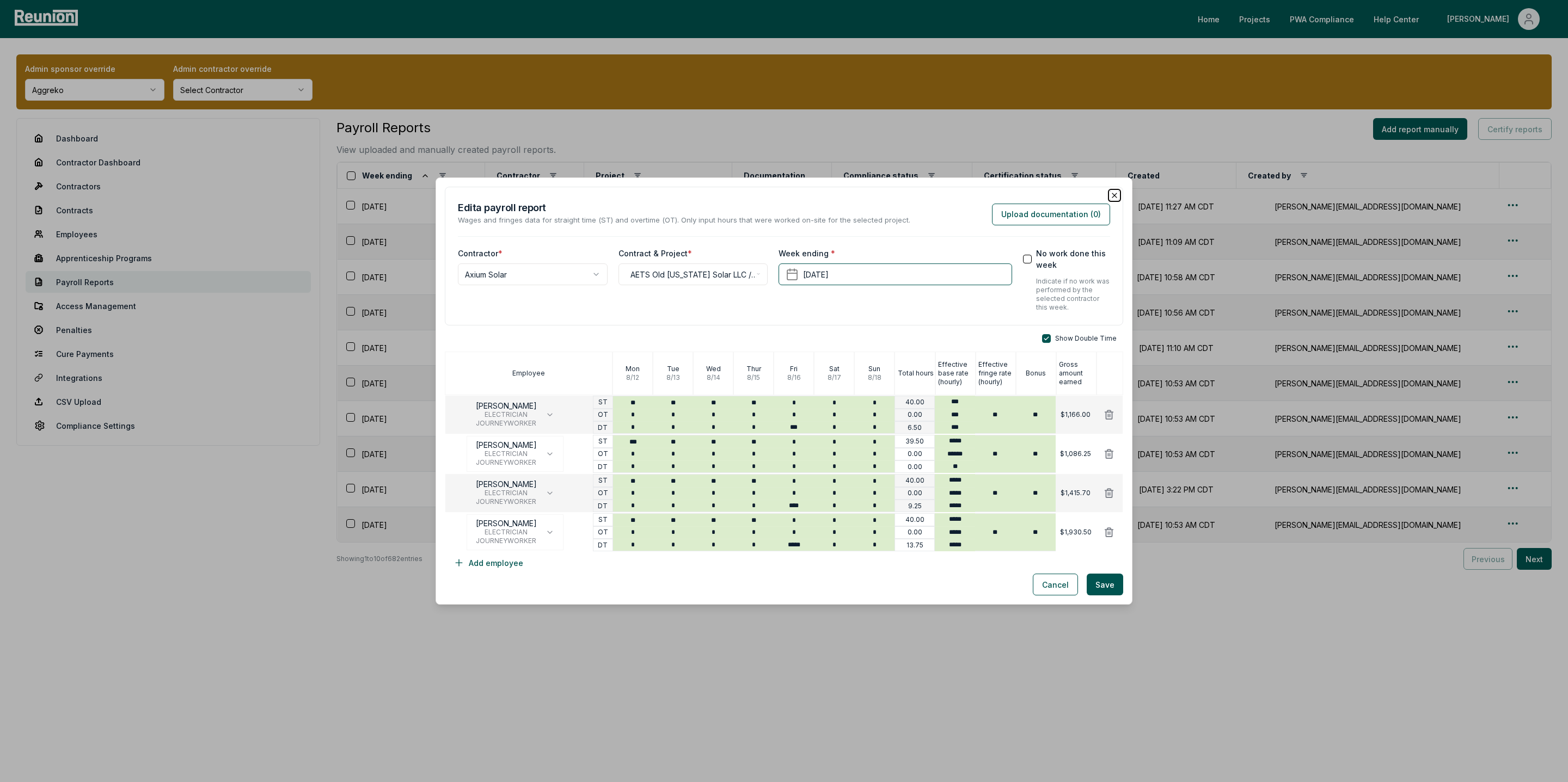
click at [1116, 191] on icon "button" at bounding box center [1115, 195] width 9 height 9
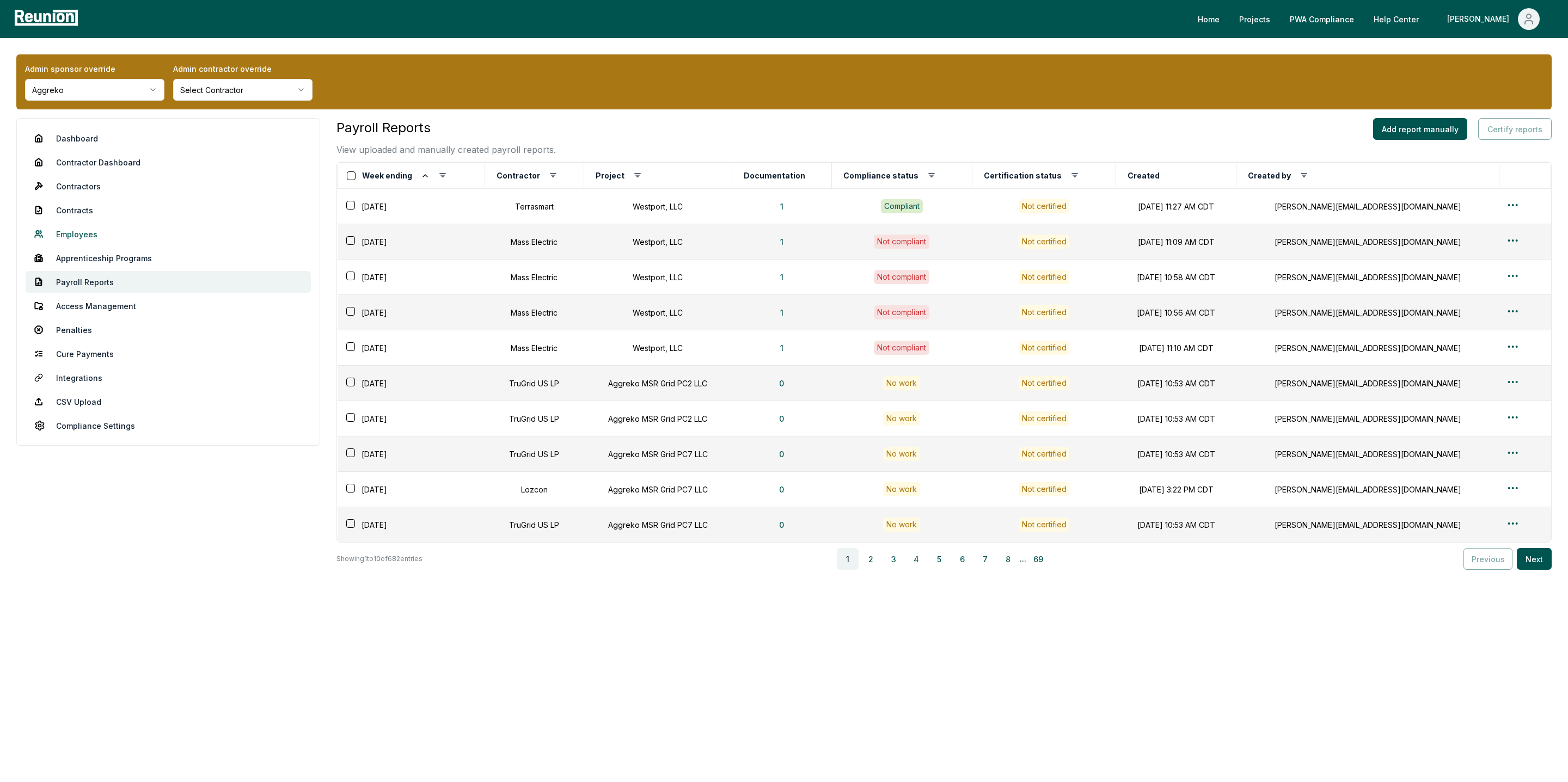
click at [80, 233] on link "Employees" at bounding box center [168, 234] width 285 height 22
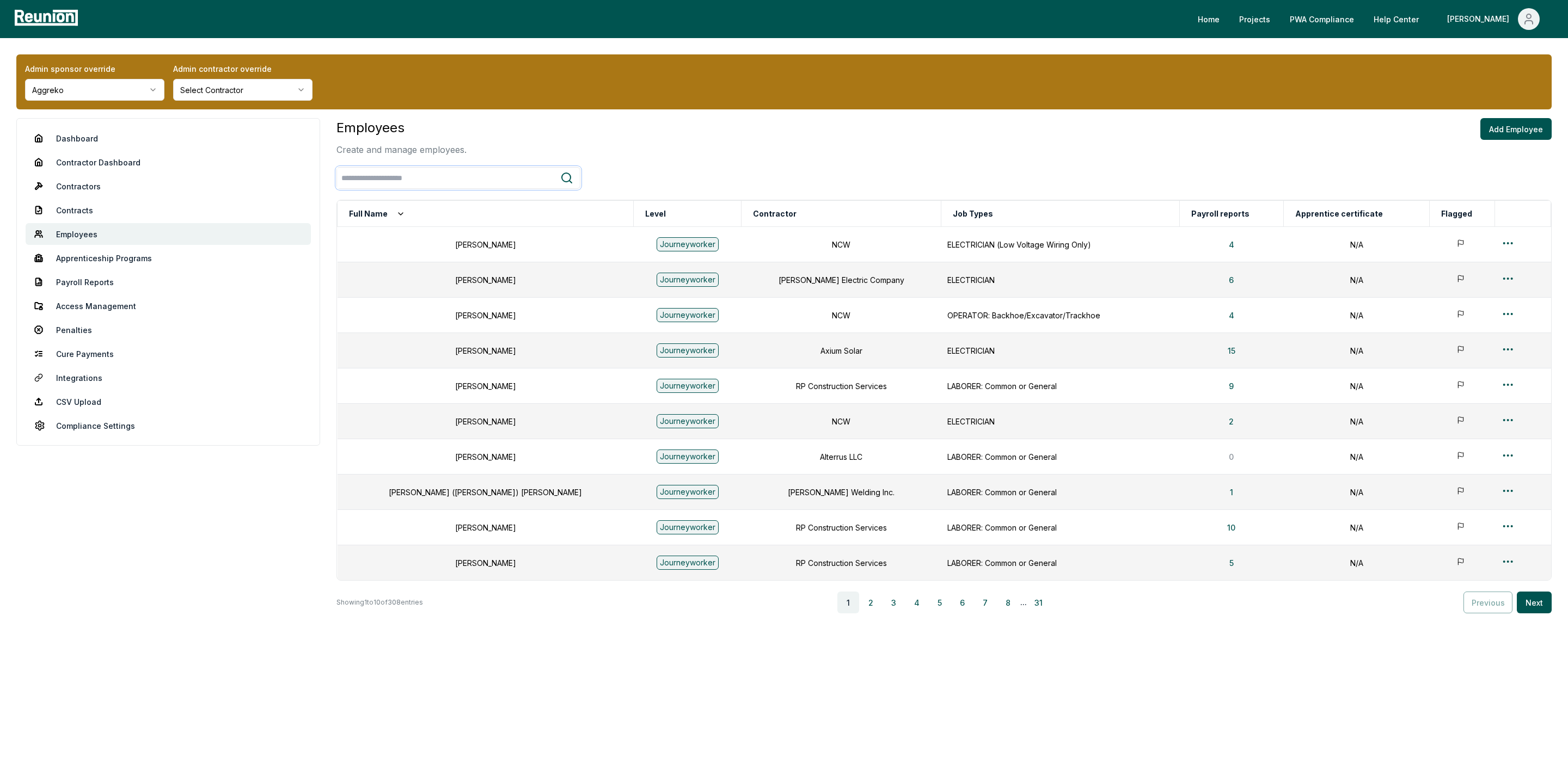
click at [419, 181] on input "search" at bounding box center [449, 178] width 223 height 20
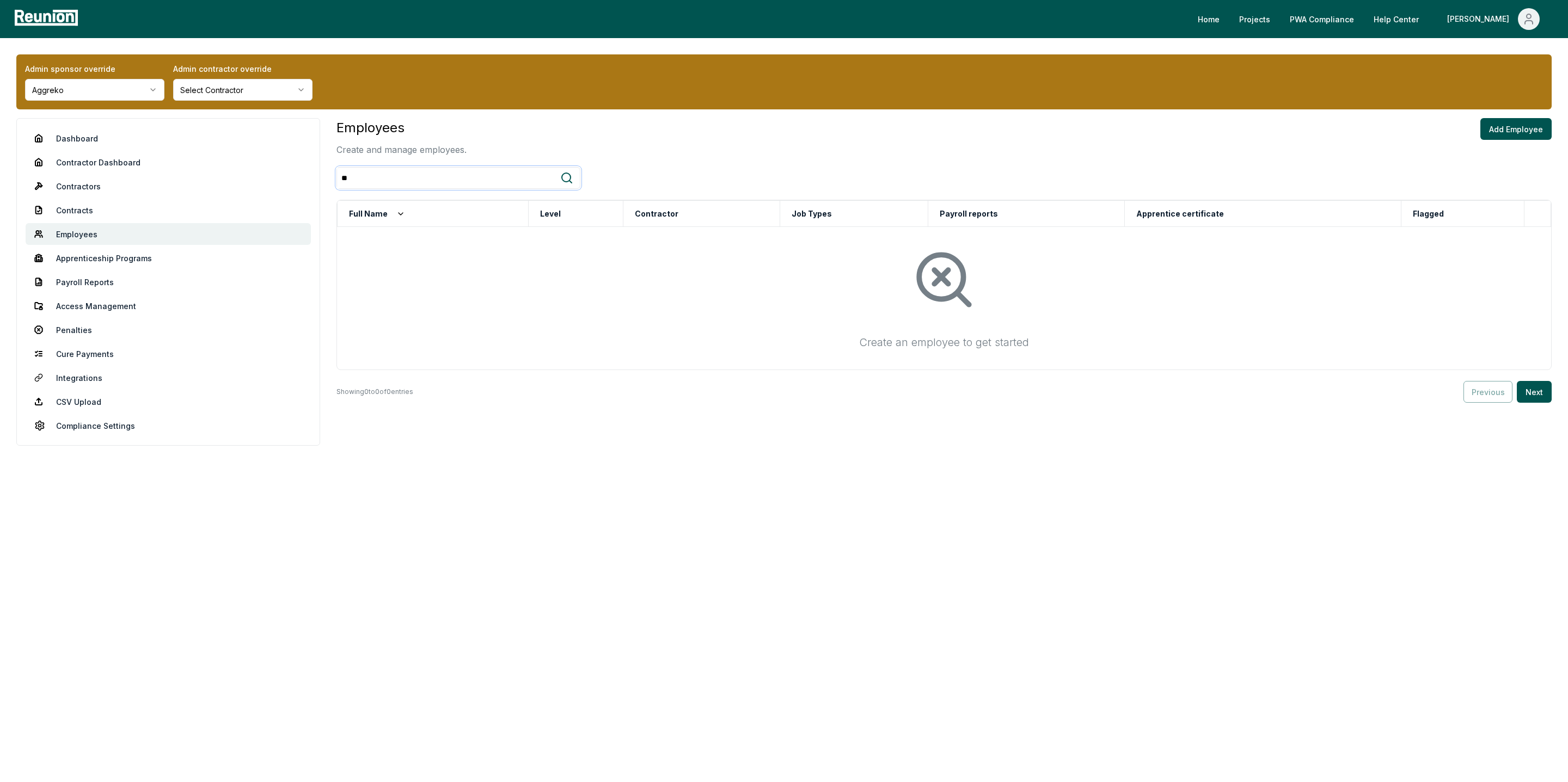
type input "*"
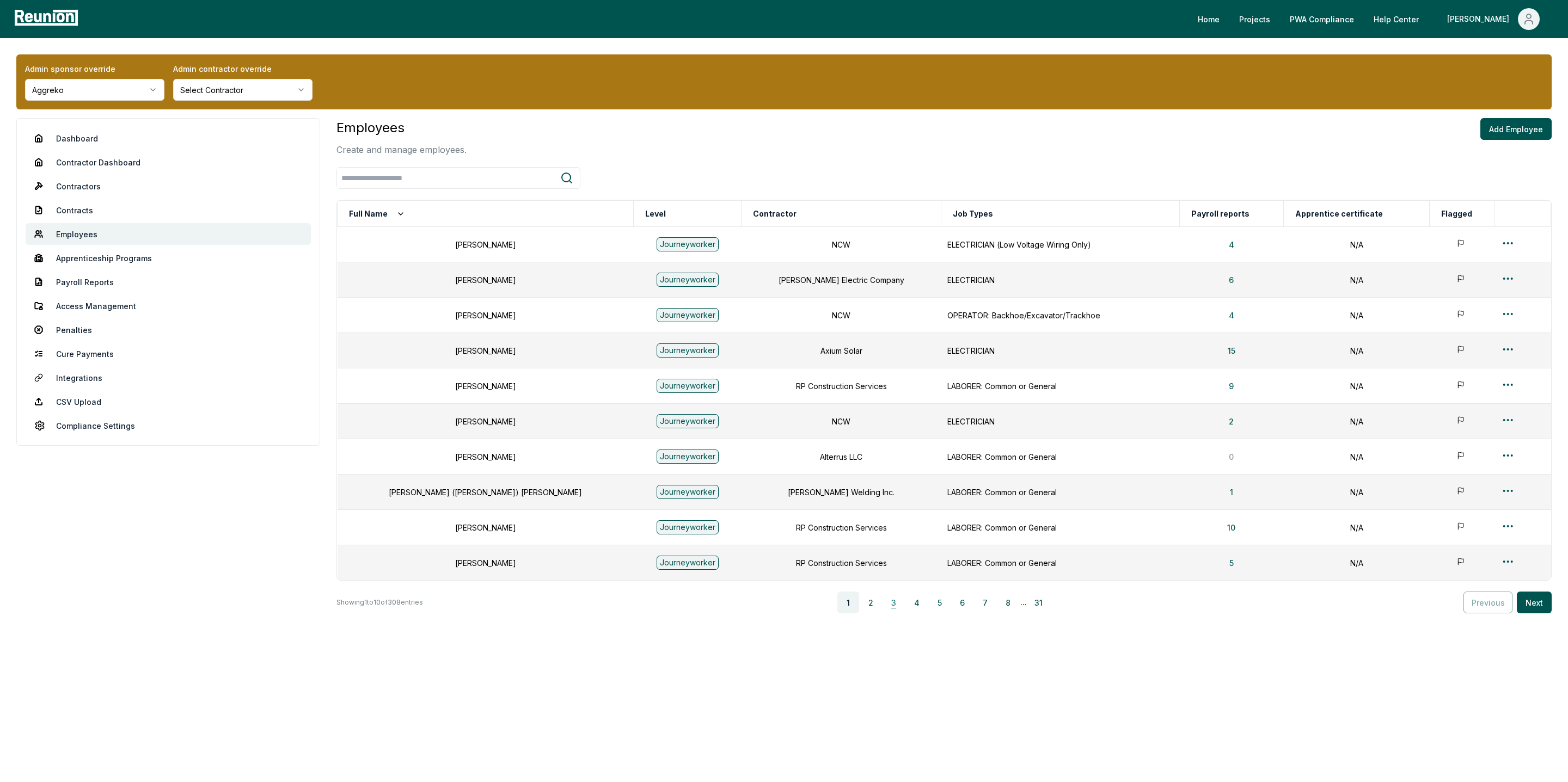
click at [894, 606] on button "3" at bounding box center [894, 602] width 22 height 22
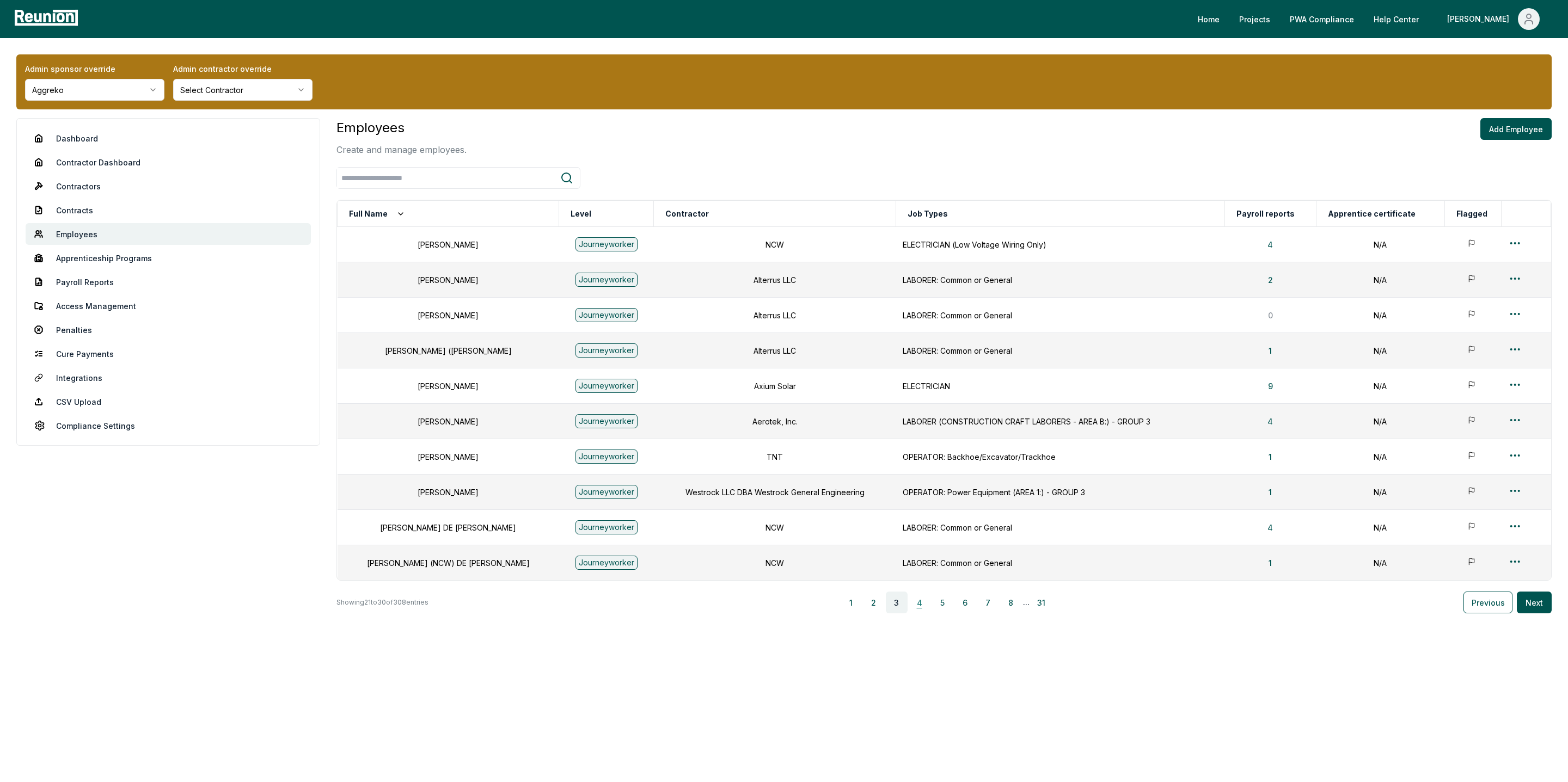
click at [920, 607] on button "4" at bounding box center [920, 602] width 22 height 22
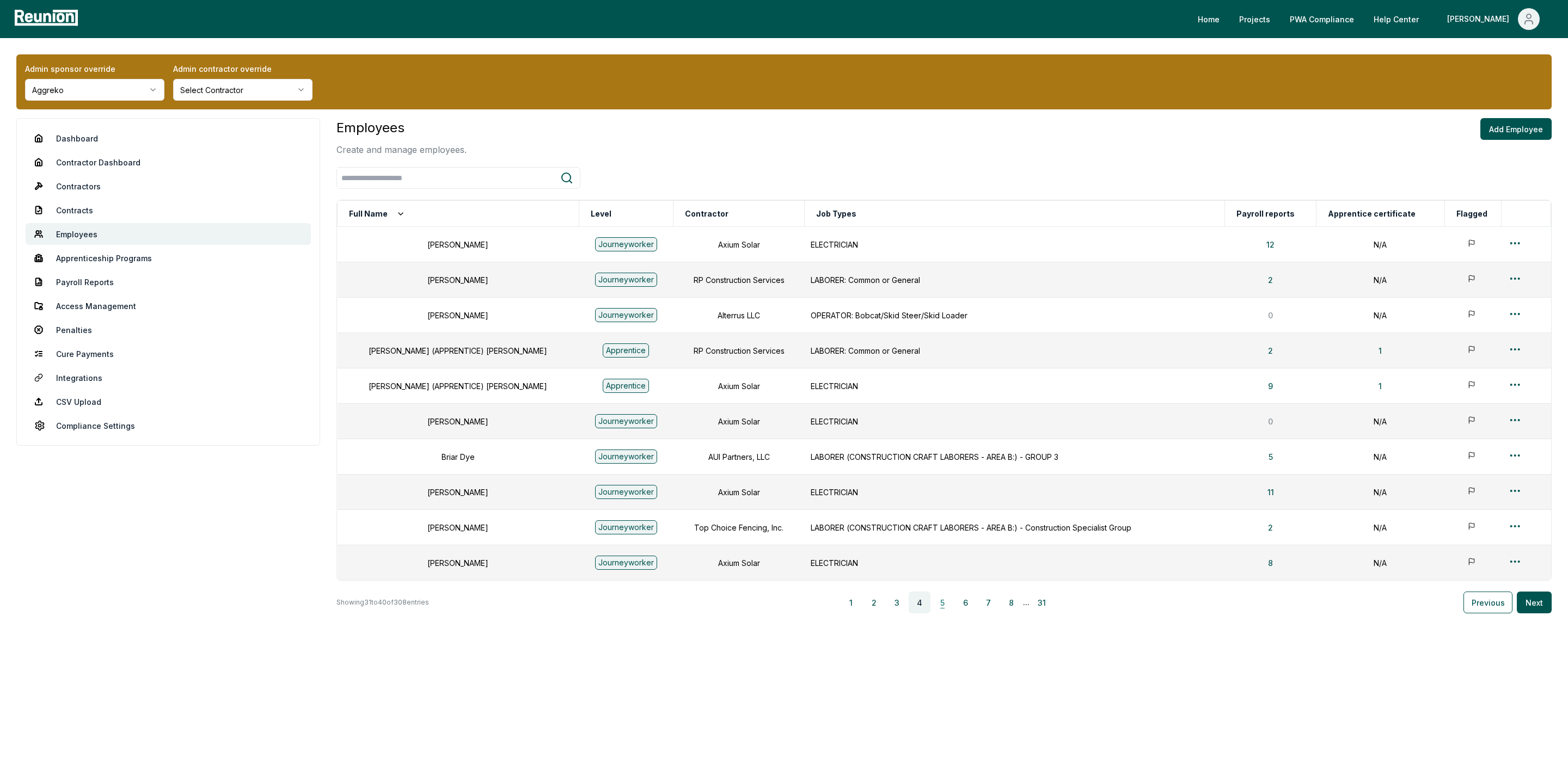
click at [940, 607] on button "5" at bounding box center [942, 602] width 22 height 22
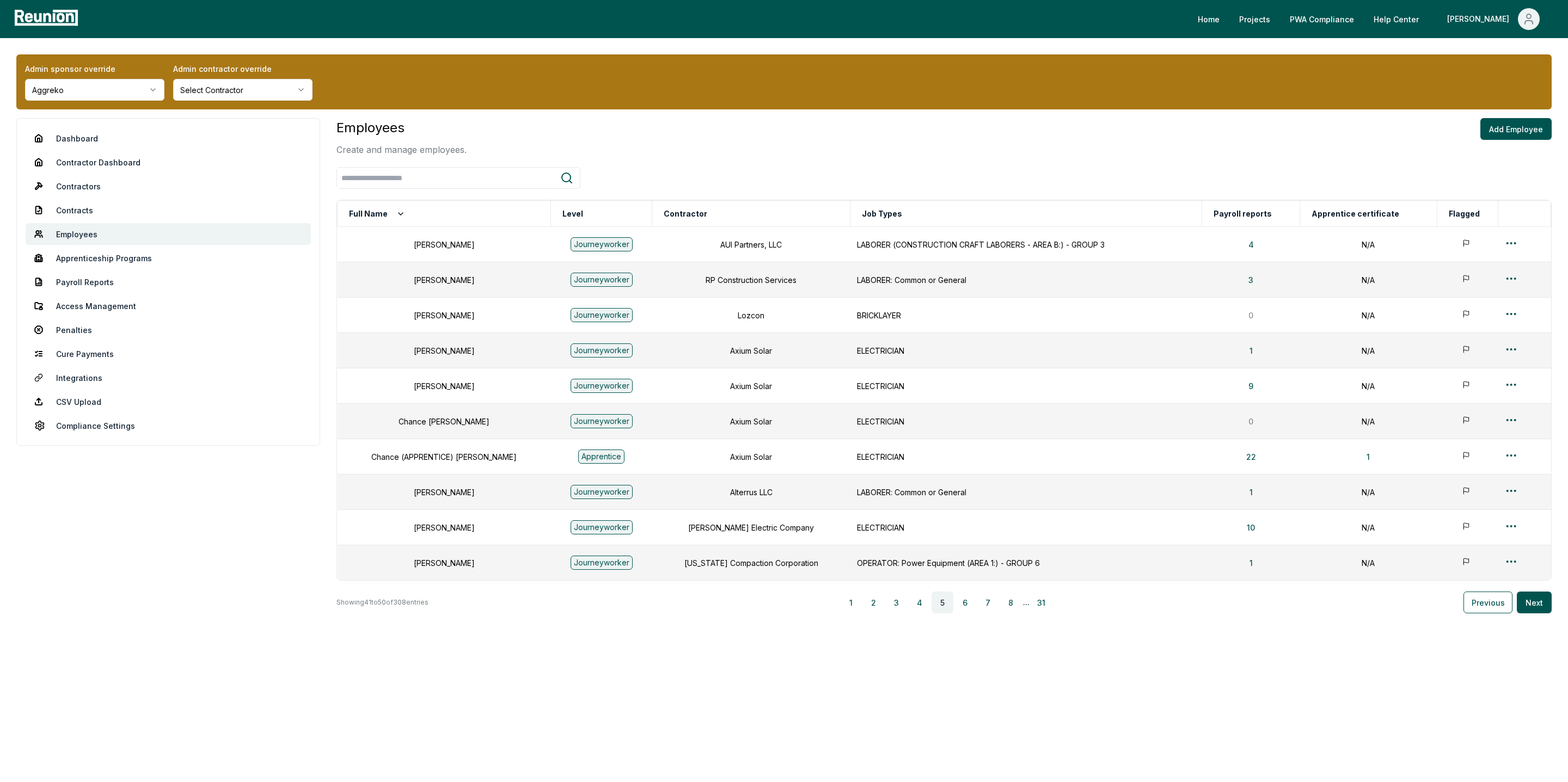
click at [252, 93] on html "Please visit us on your desktop We're working on making our marketplace mobile-…" at bounding box center [784, 391] width 1568 height 782
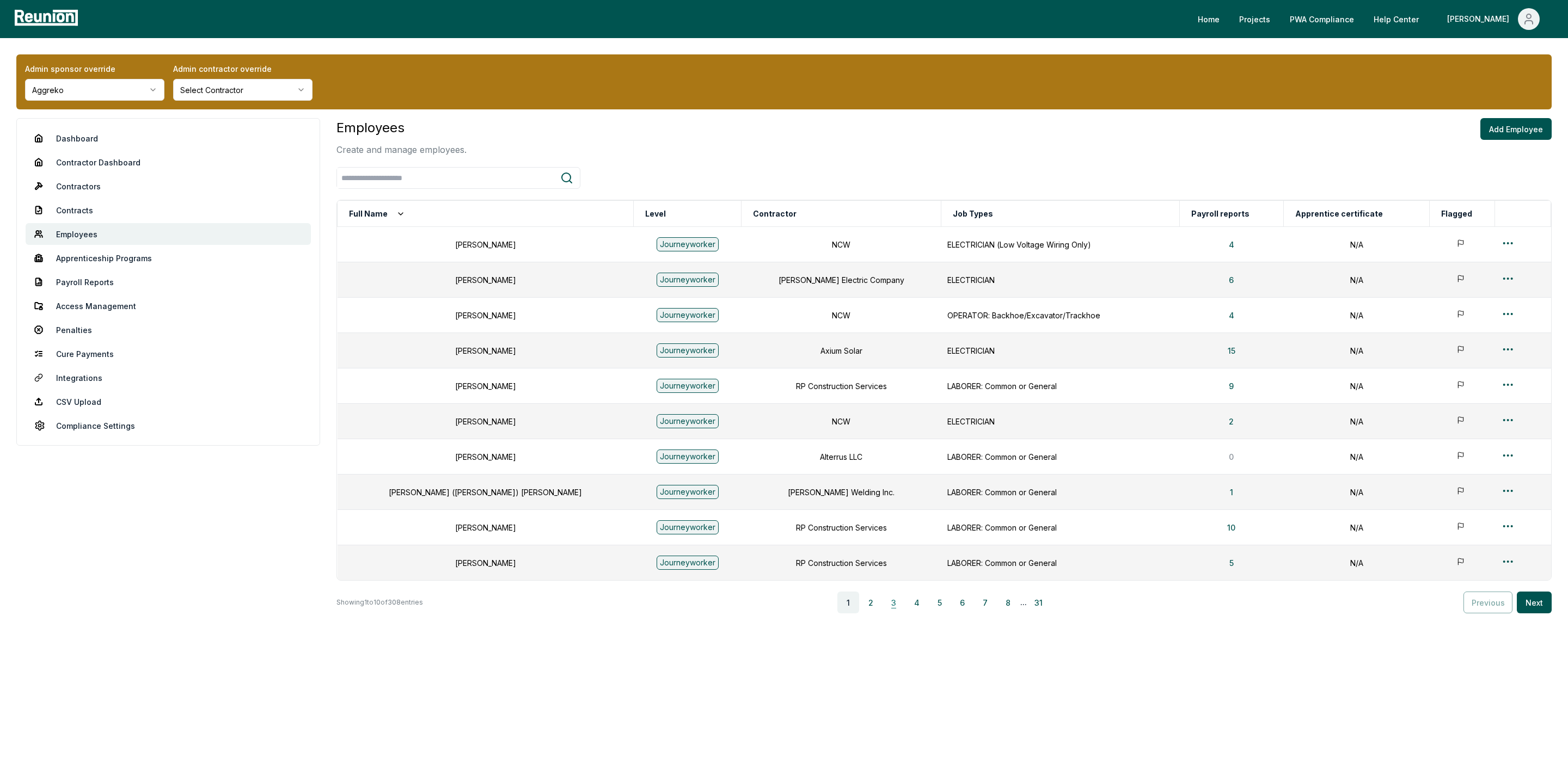
click at [897, 605] on button "3" at bounding box center [894, 602] width 22 height 22
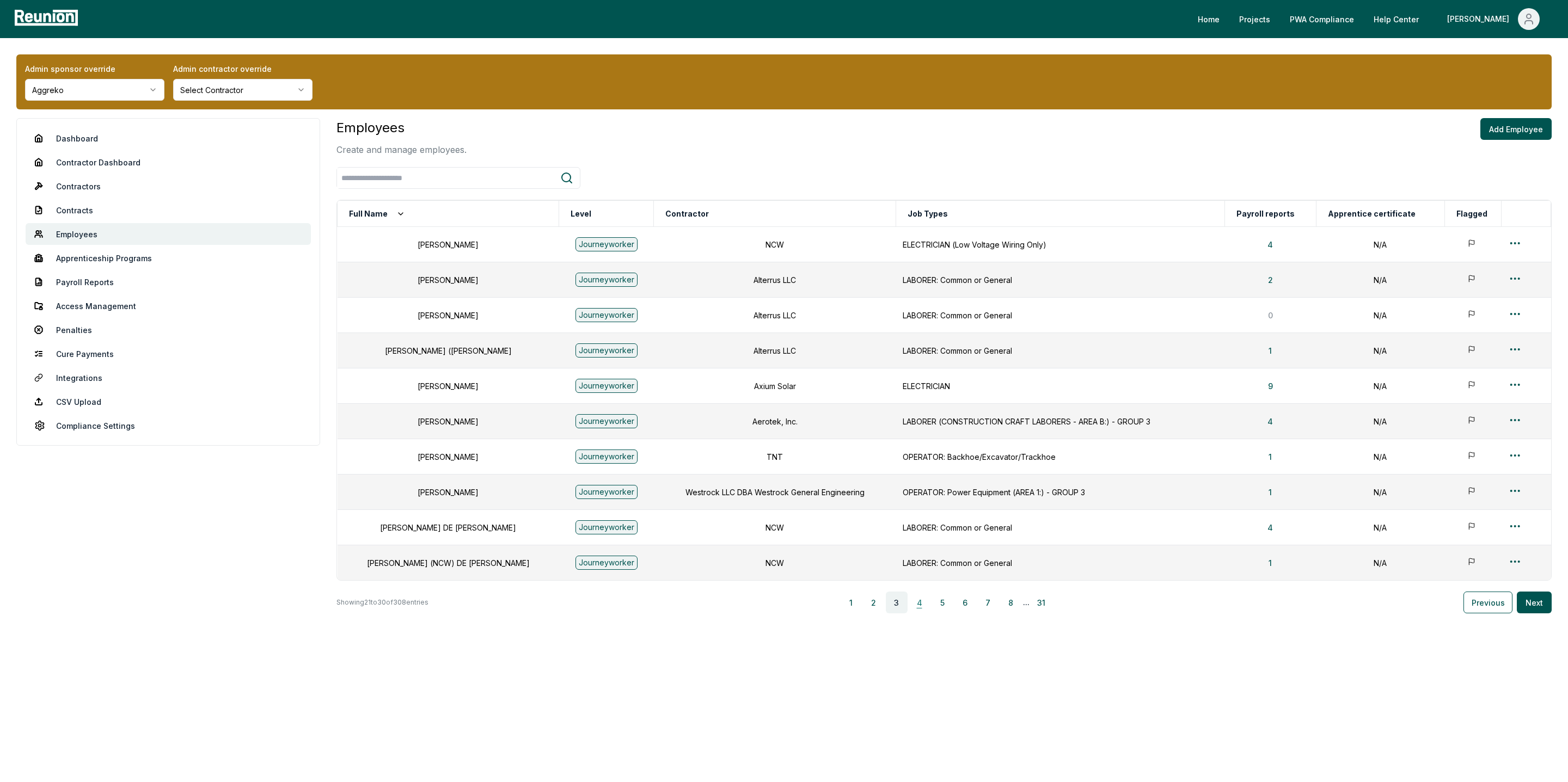
click at [924, 606] on button "4" at bounding box center [920, 602] width 22 height 22
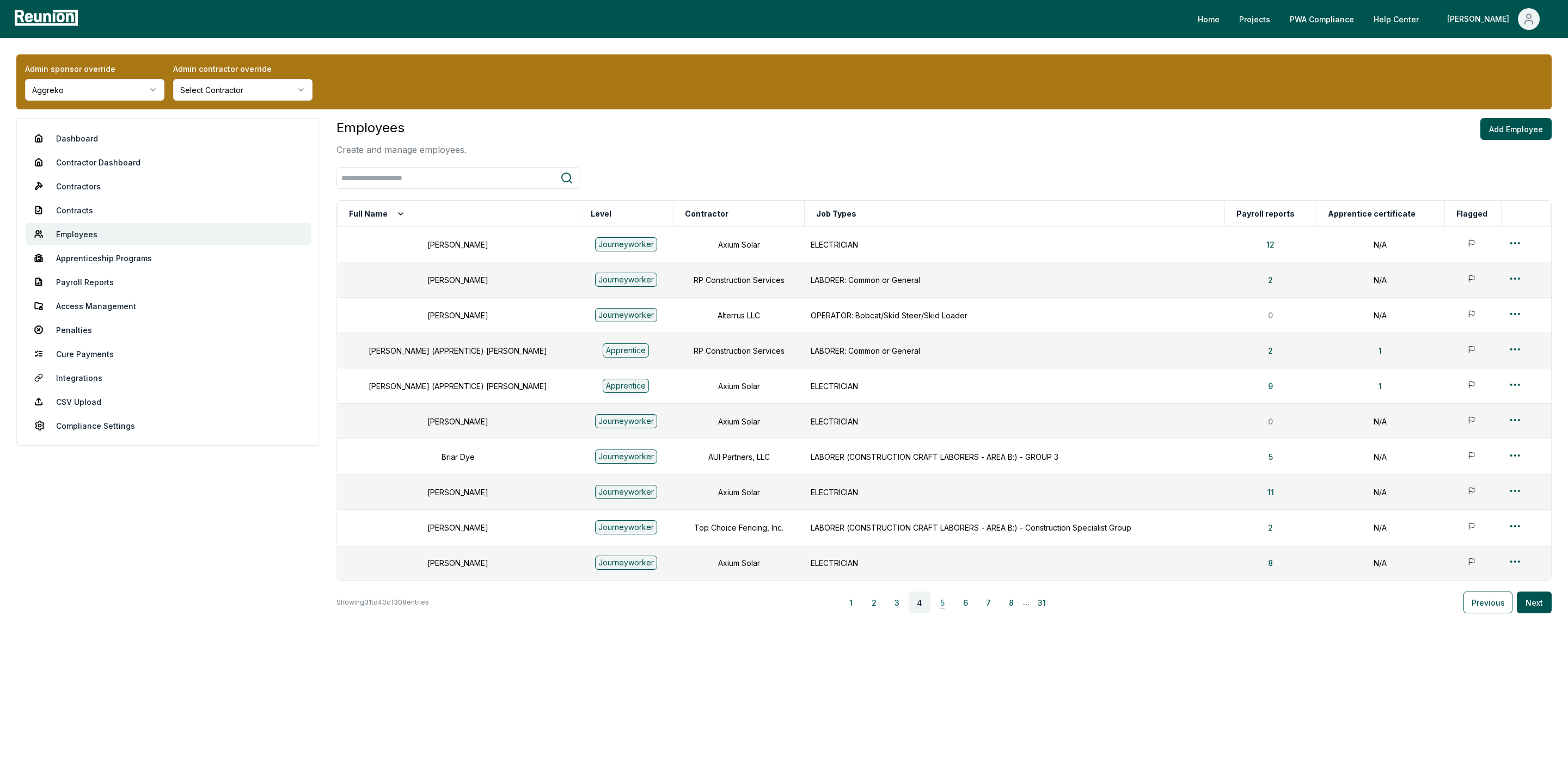
click at [941, 608] on button "5" at bounding box center [942, 602] width 22 height 22
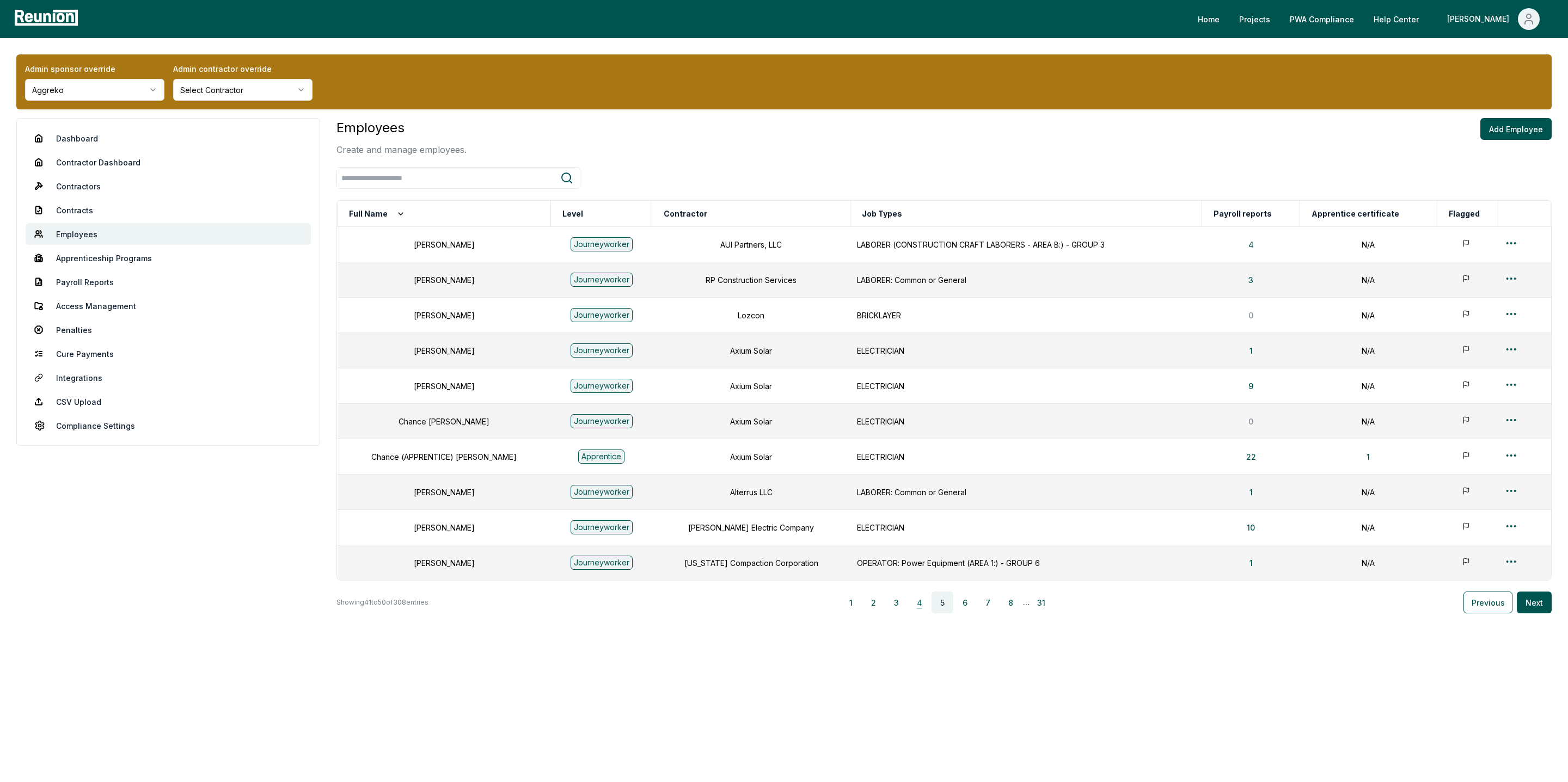
click at [925, 606] on button "4" at bounding box center [920, 602] width 22 height 22
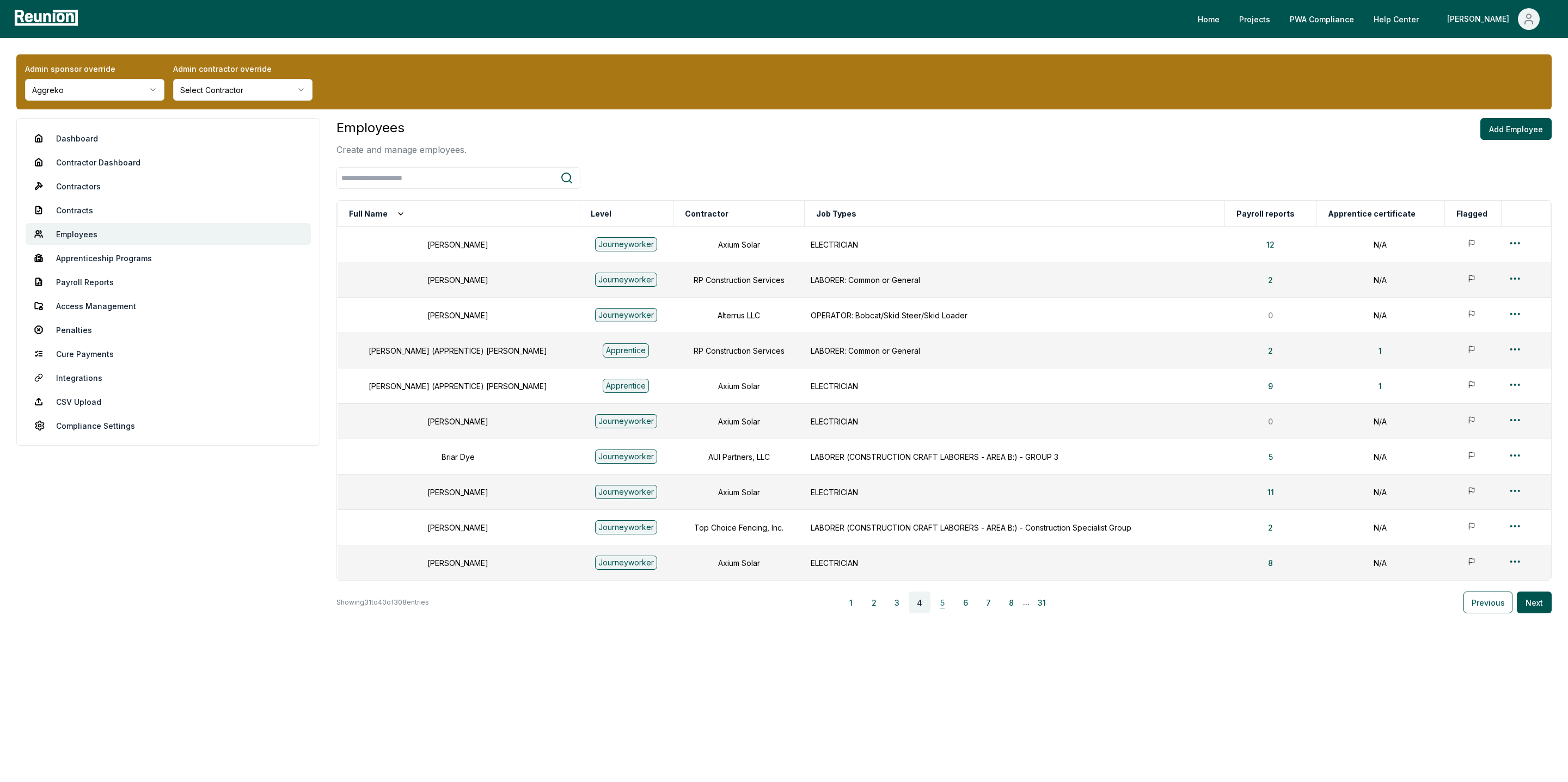
click at [941, 606] on button "5" at bounding box center [942, 602] width 22 height 22
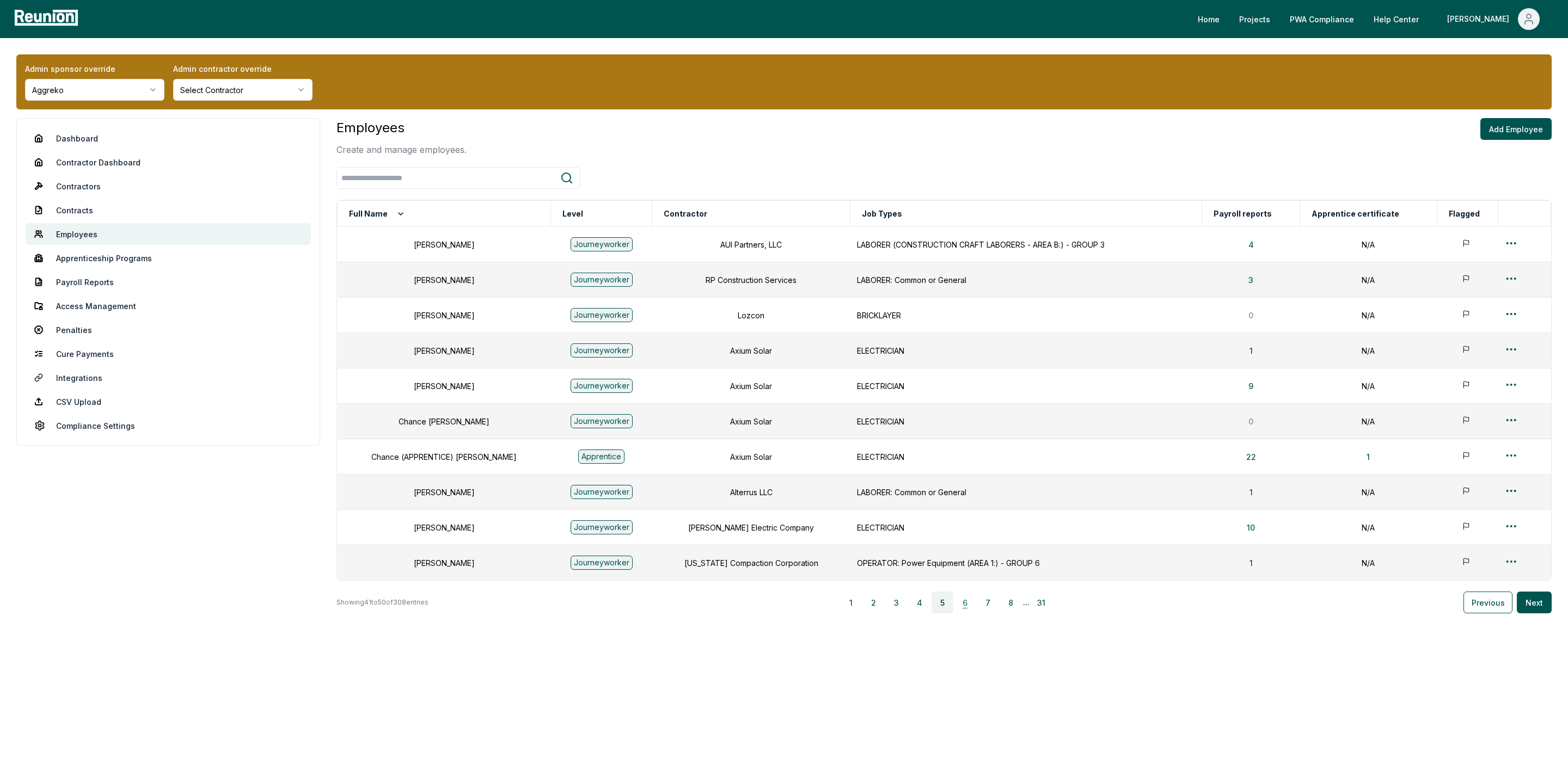
click at [968, 609] on button "6" at bounding box center [965, 602] width 22 height 22
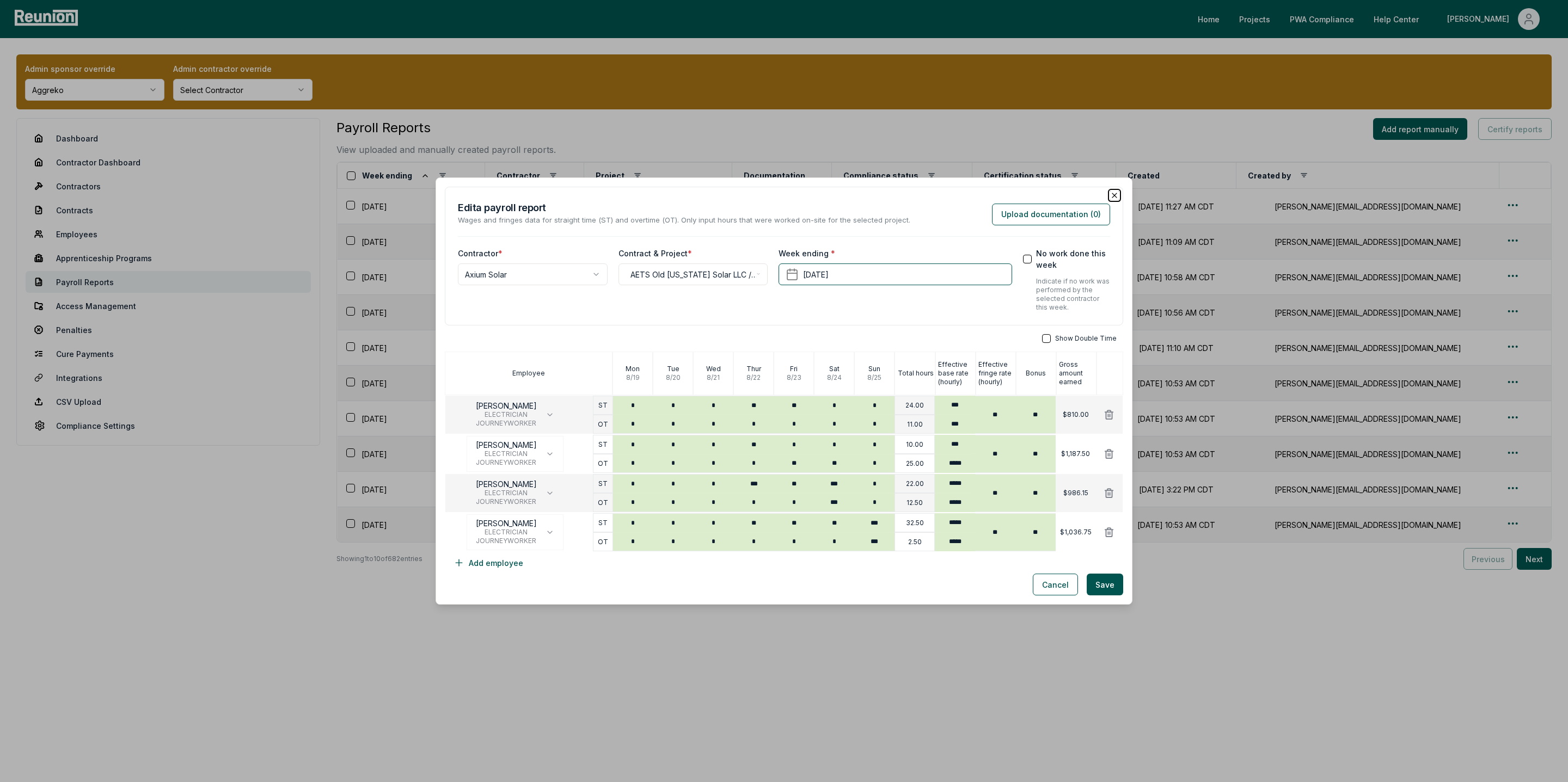
click at [1116, 195] on icon "button" at bounding box center [1115, 195] width 9 height 9
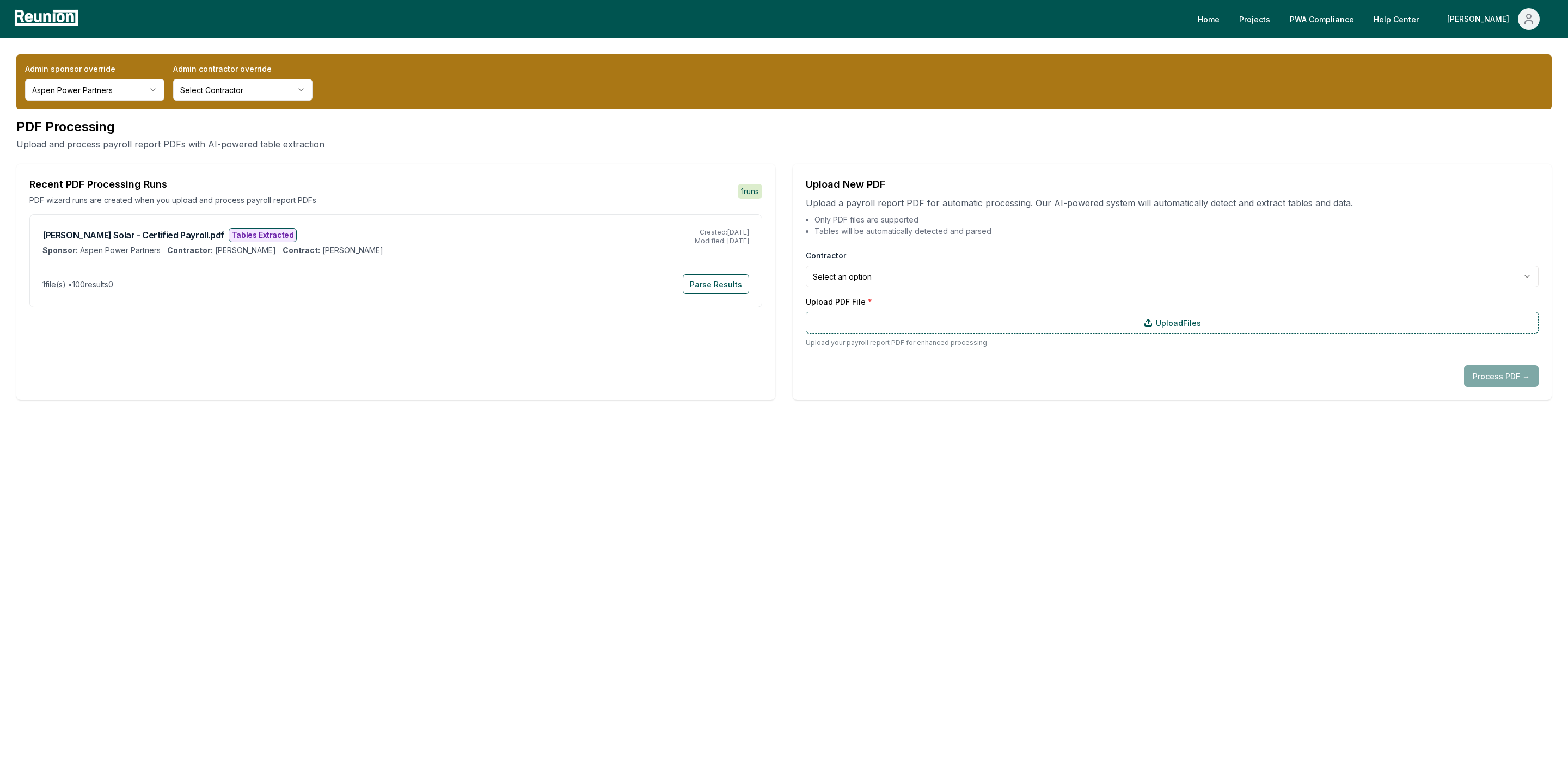
click at [888, 276] on html "**********" at bounding box center [784, 391] width 1568 height 782
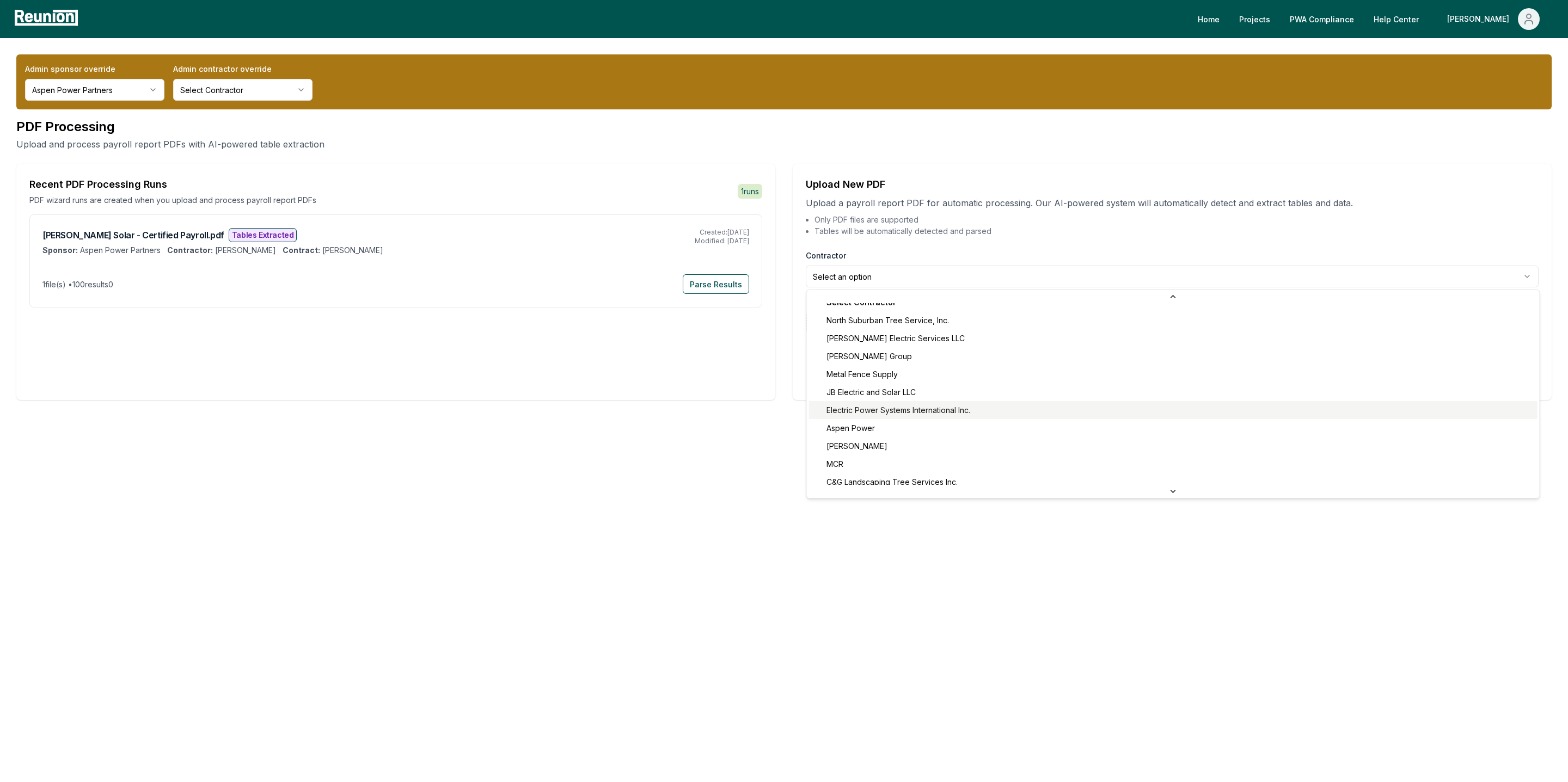
scroll to position [18, 0]
select select "**********"
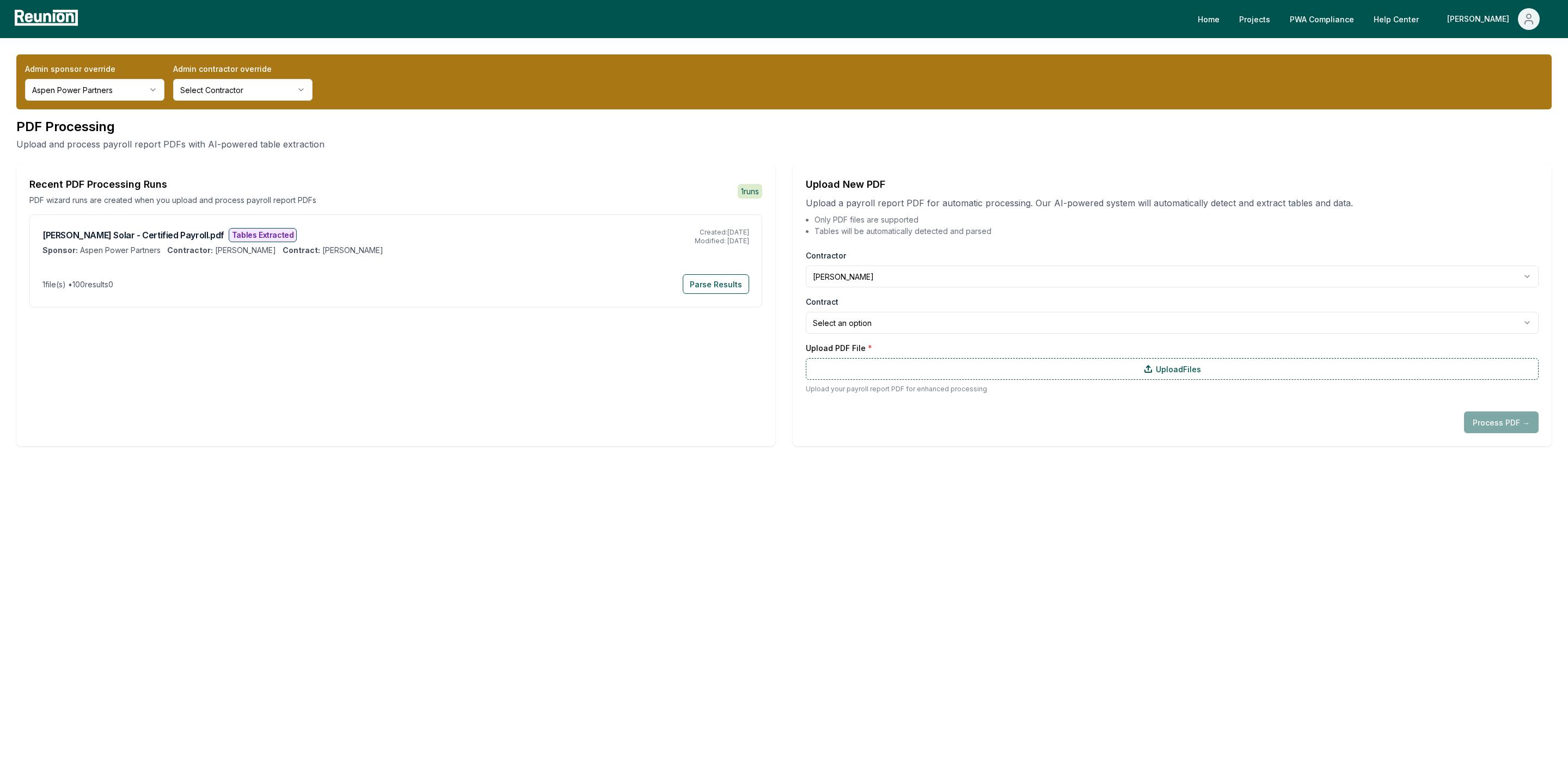
click at [873, 320] on html "**********" at bounding box center [784, 391] width 1568 height 782
select select "**********"
click at [933, 370] on label "Upload Files" at bounding box center [1172, 369] width 733 height 22
click at [0, 0] on input "Upload Files" at bounding box center [0, 0] width 0 height 0
click at [1505, 441] on button "Process PDF →" at bounding box center [1501, 447] width 75 height 22
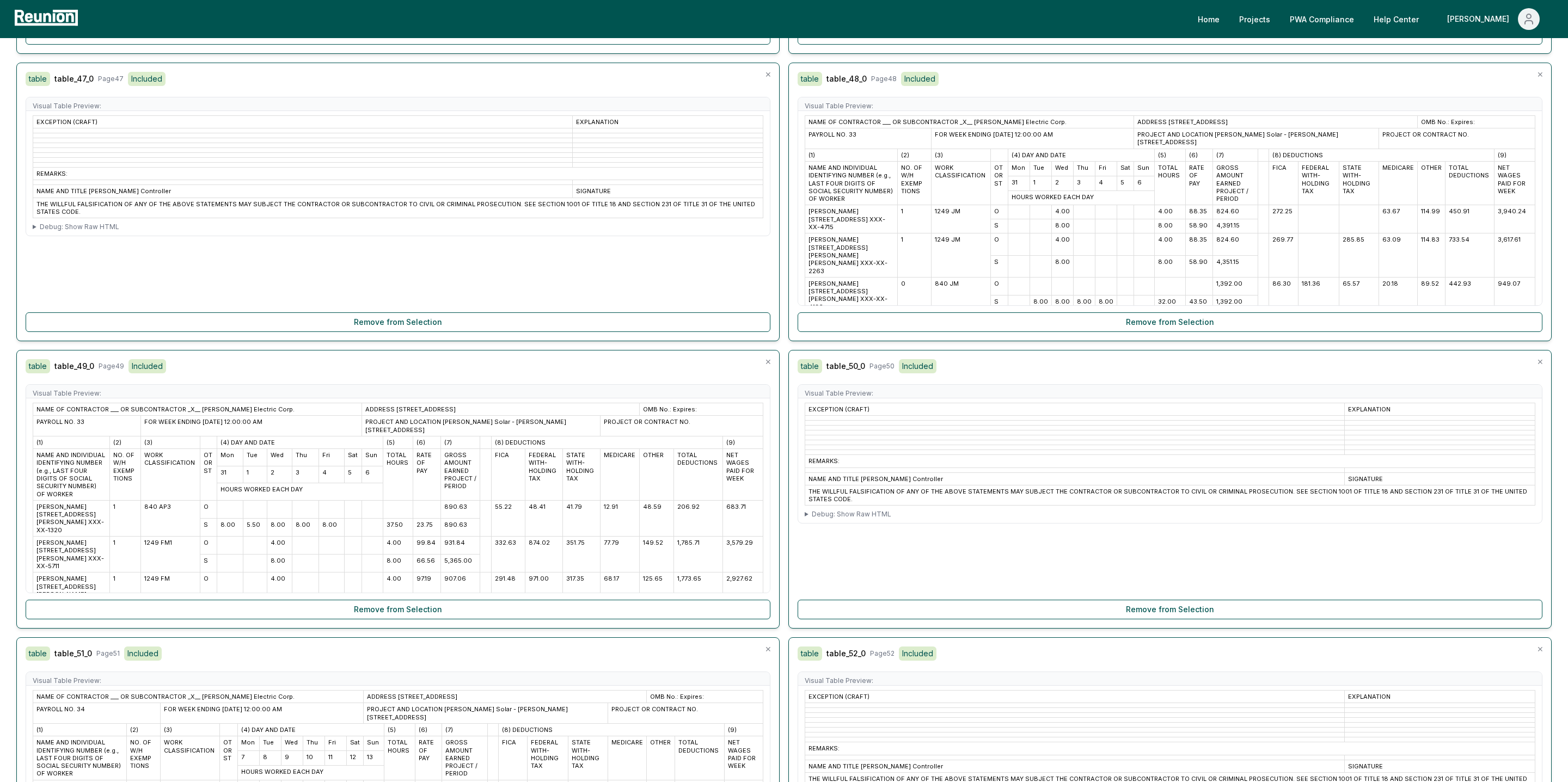
scroll to position [7267, 0]
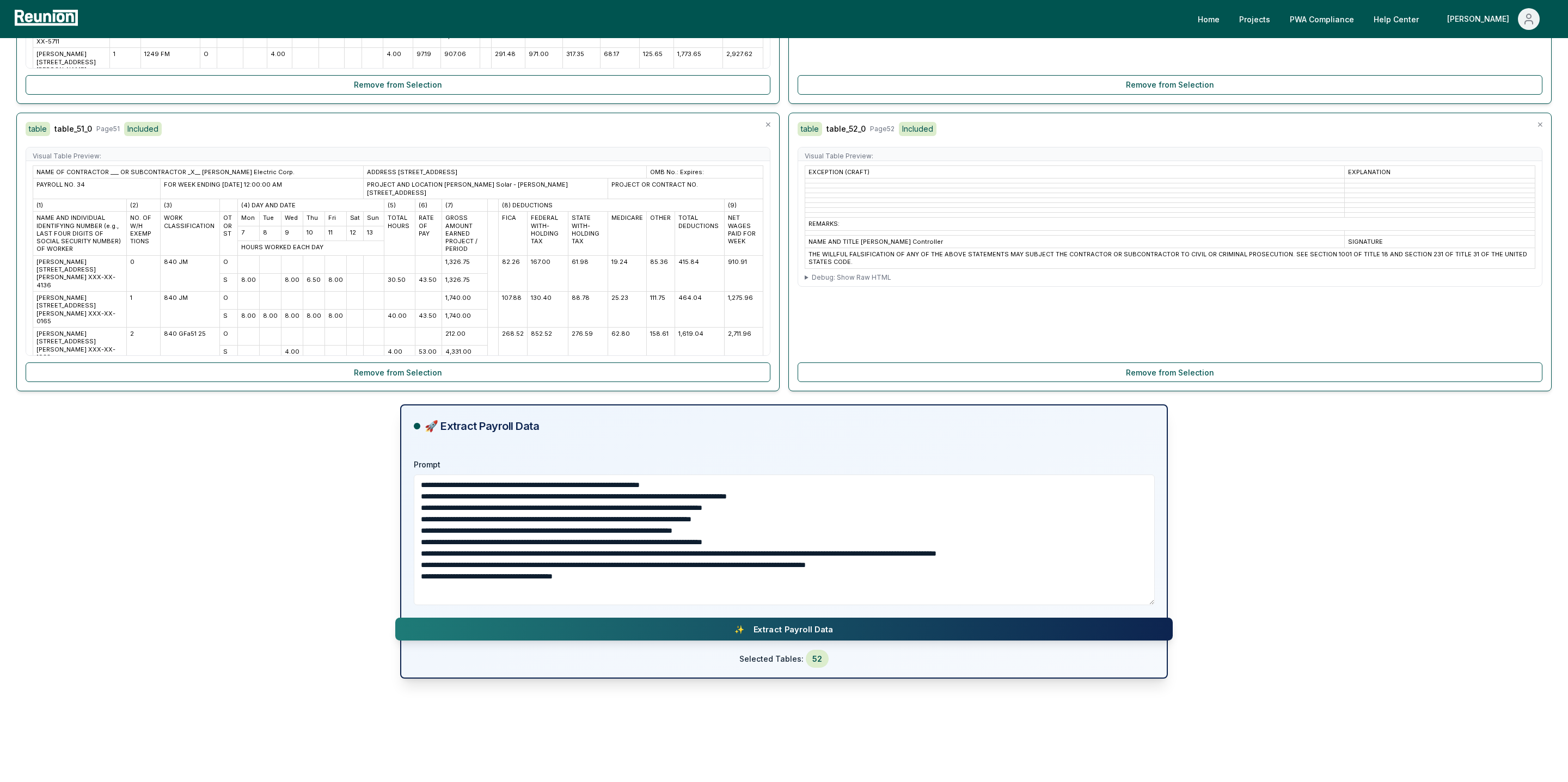
click at [711, 630] on button "✨ Extract Payroll Data" at bounding box center [783, 629] width 777 height 23
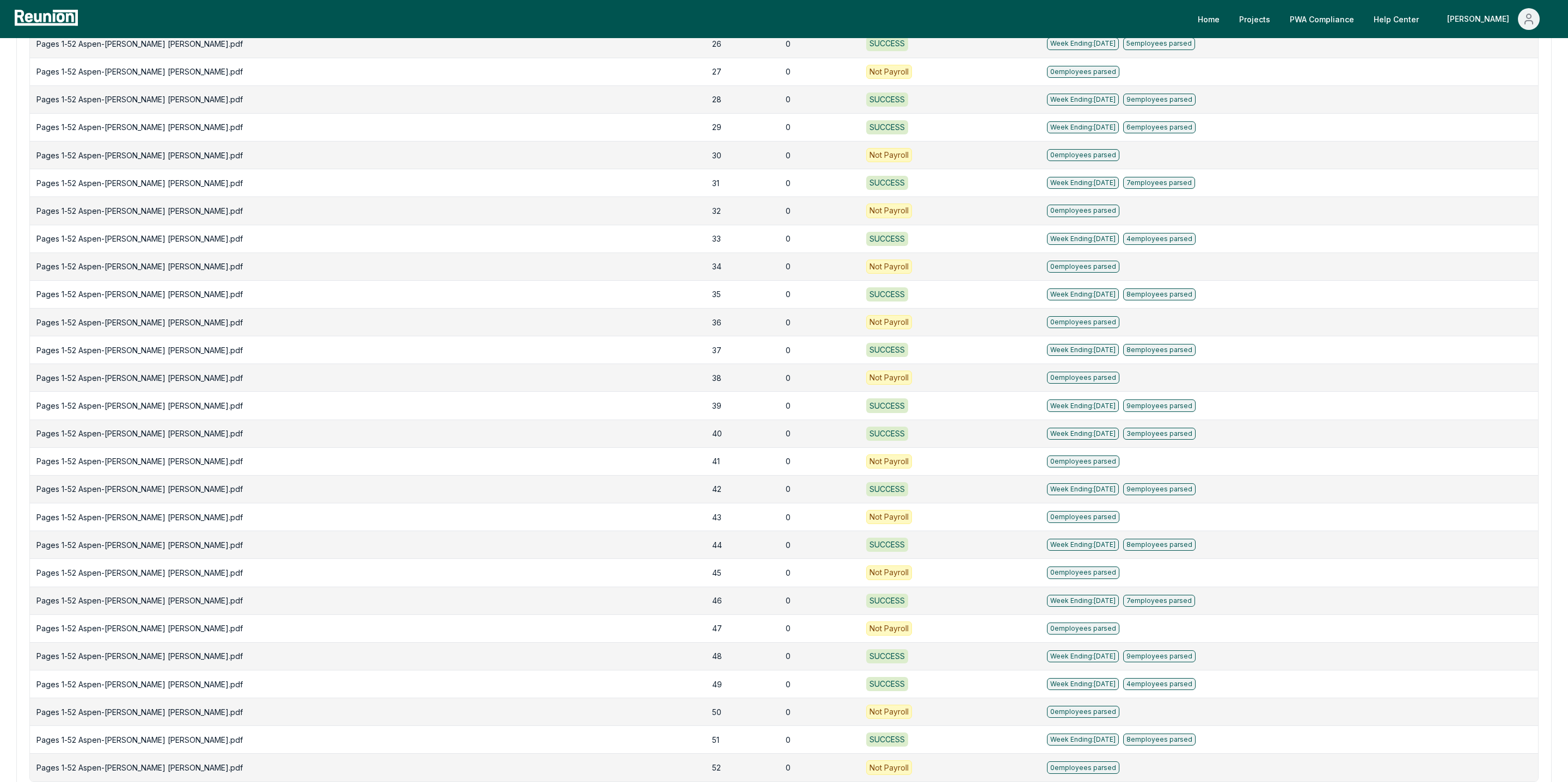
scroll to position [1185, 0]
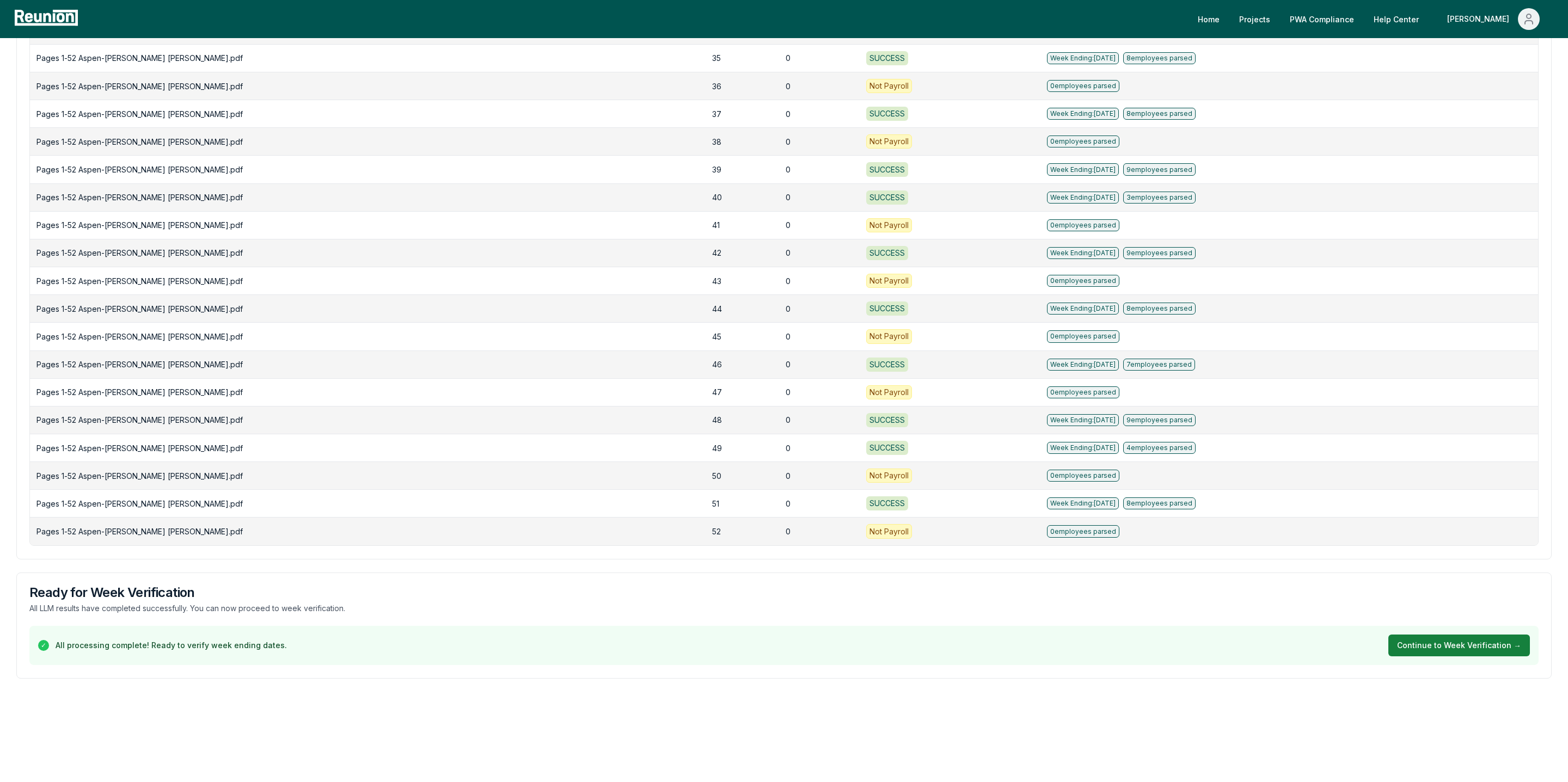
click at [1423, 649] on button "Continue to Week Verification →" at bounding box center [1459, 646] width 142 height 22
